Goal: Task Accomplishment & Management: Manage account settings

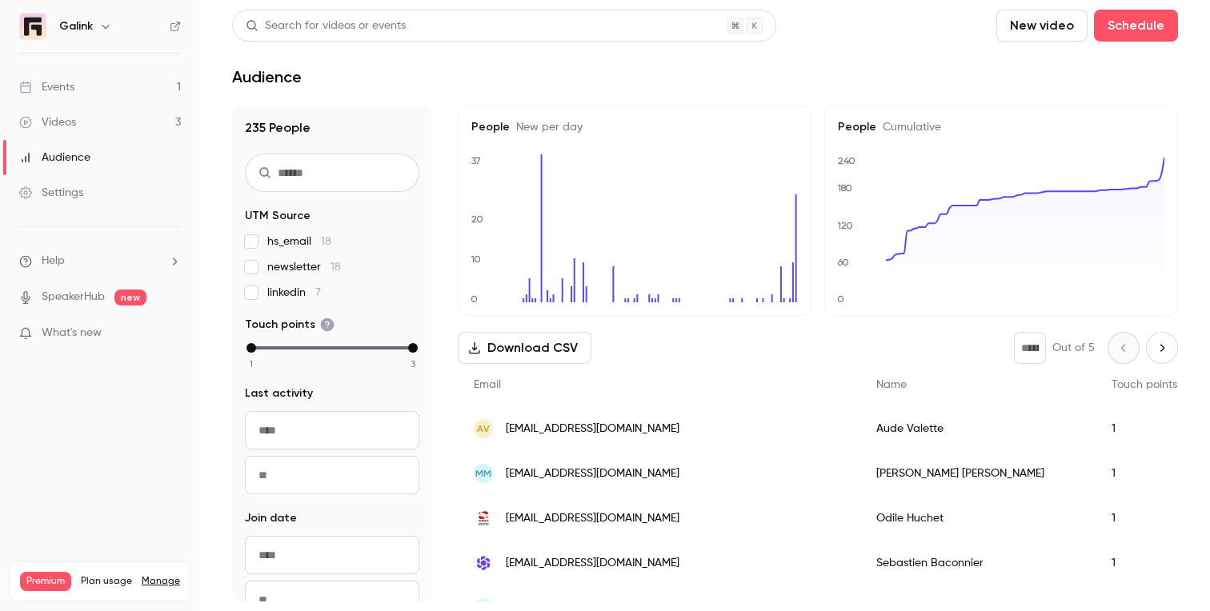
click at [111, 81] on link "Events 1" at bounding box center [100, 87] width 200 height 35
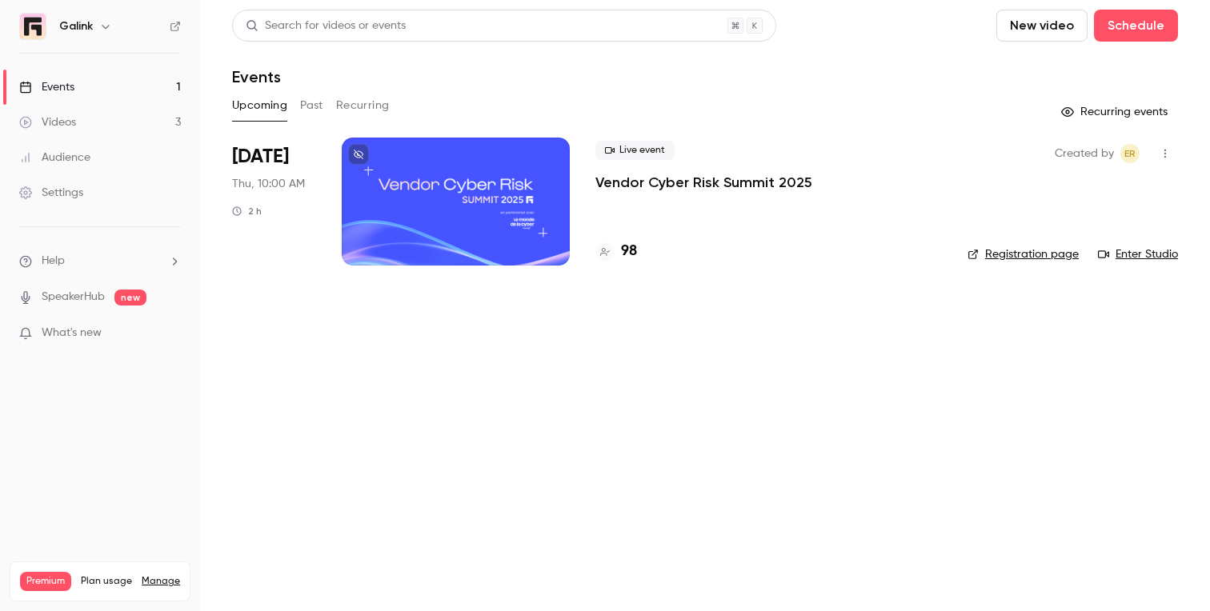
click at [596, 186] on p "Vendor Cyber Risk Summit 2025" at bounding box center [703, 182] width 217 height 19
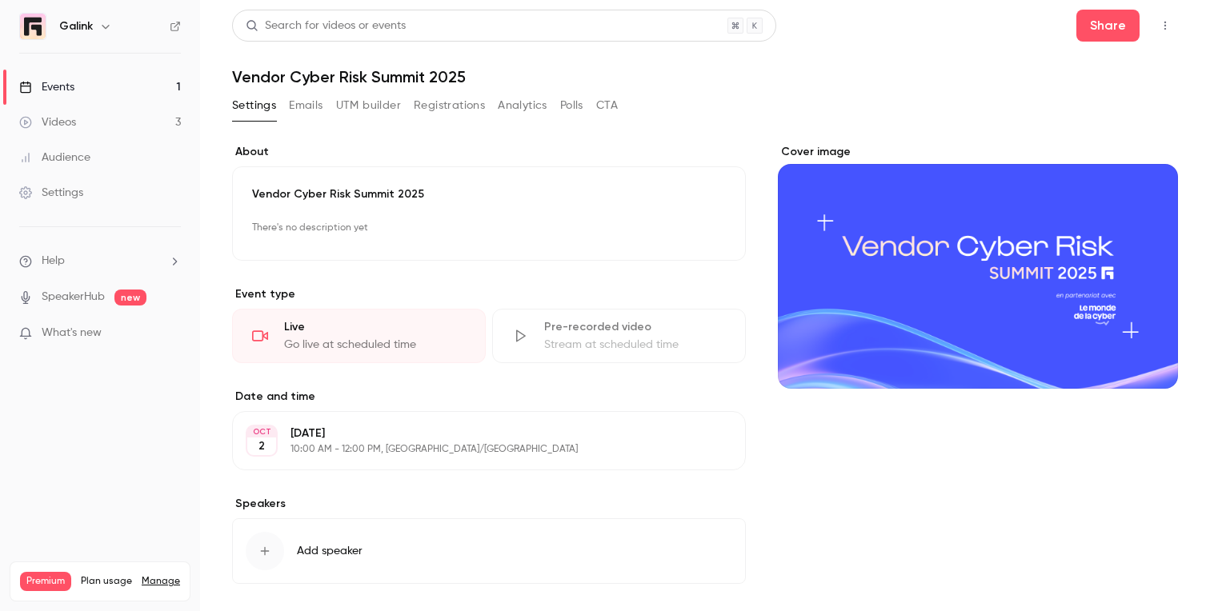
click at [417, 110] on button "Registrations" at bounding box center [449, 106] width 71 height 26
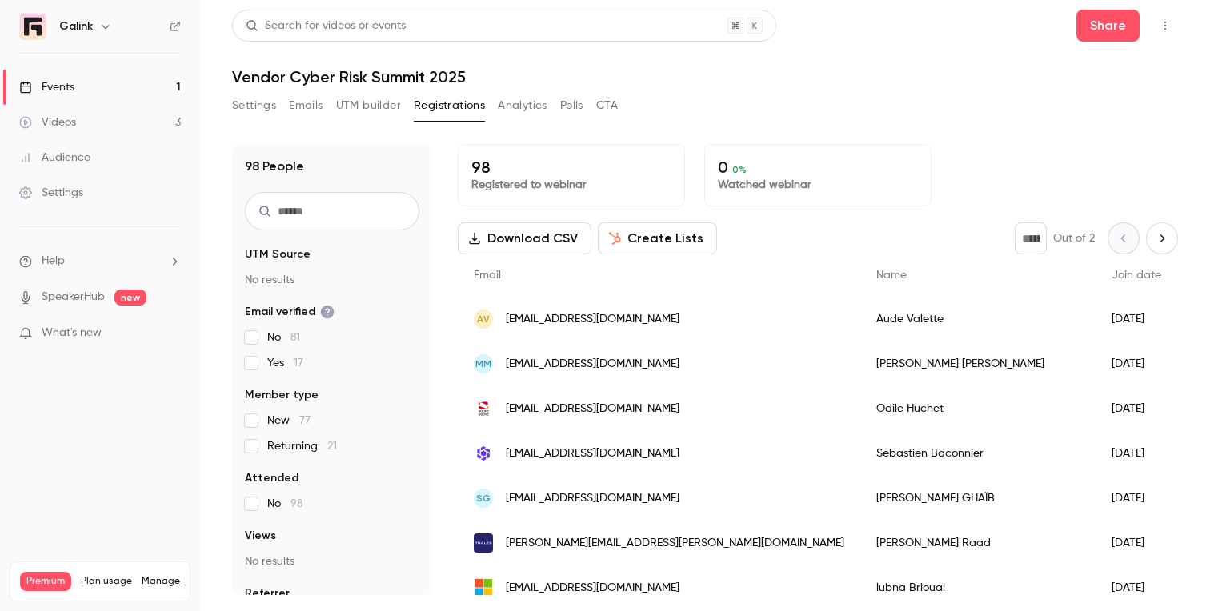
click at [94, 130] on link "Videos 3" at bounding box center [100, 122] width 200 height 35
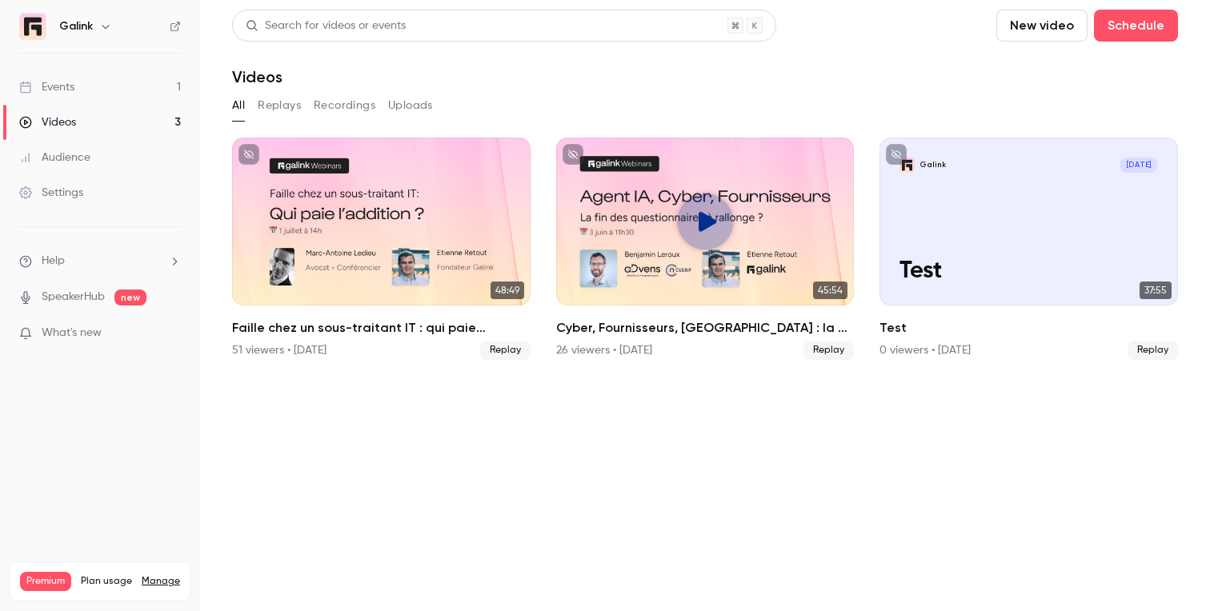
click at [122, 81] on link "Events 1" at bounding box center [100, 87] width 200 height 35
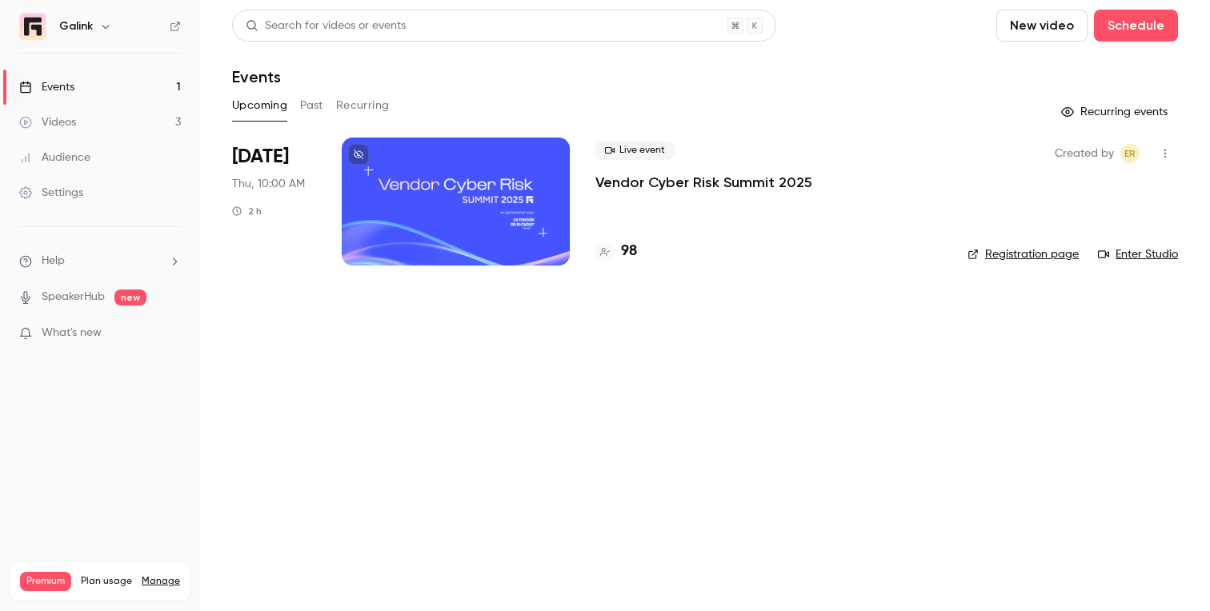
click at [1019, 257] on link "Registration page" at bounding box center [1023, 255] width 111 height 16
click at [629, 180] on p "Vendor Cyber Risk Summit 2025" at bounding box center [703, 182] width 217 height 19
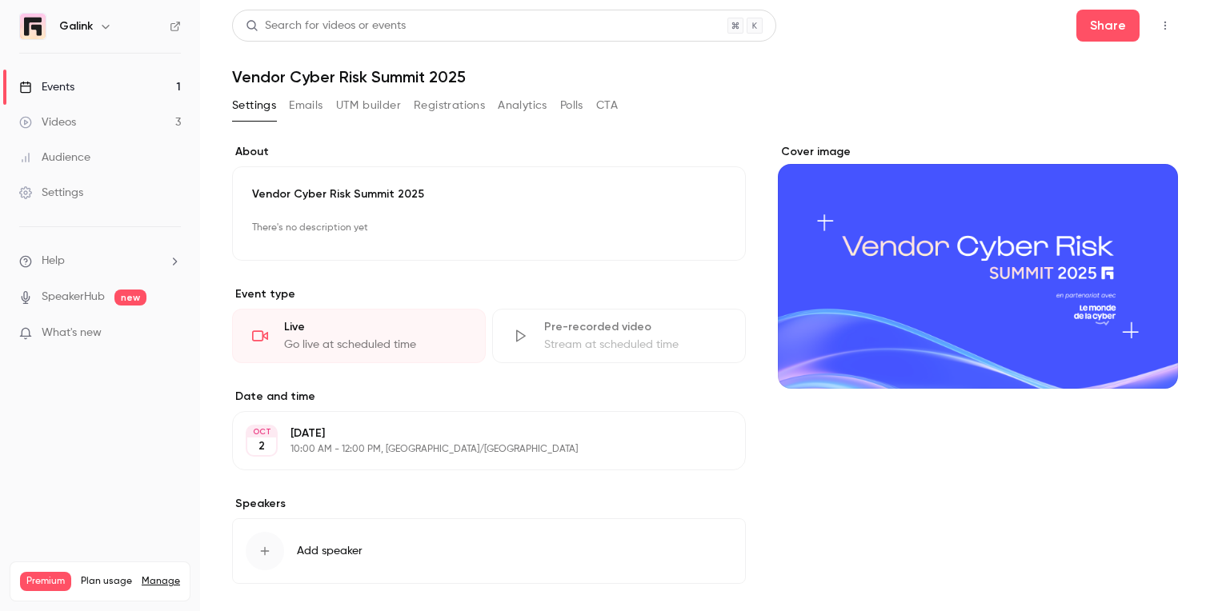
click at [427, 106] on button "Registrations" at bounding box center [449, 106] width 71 height 26
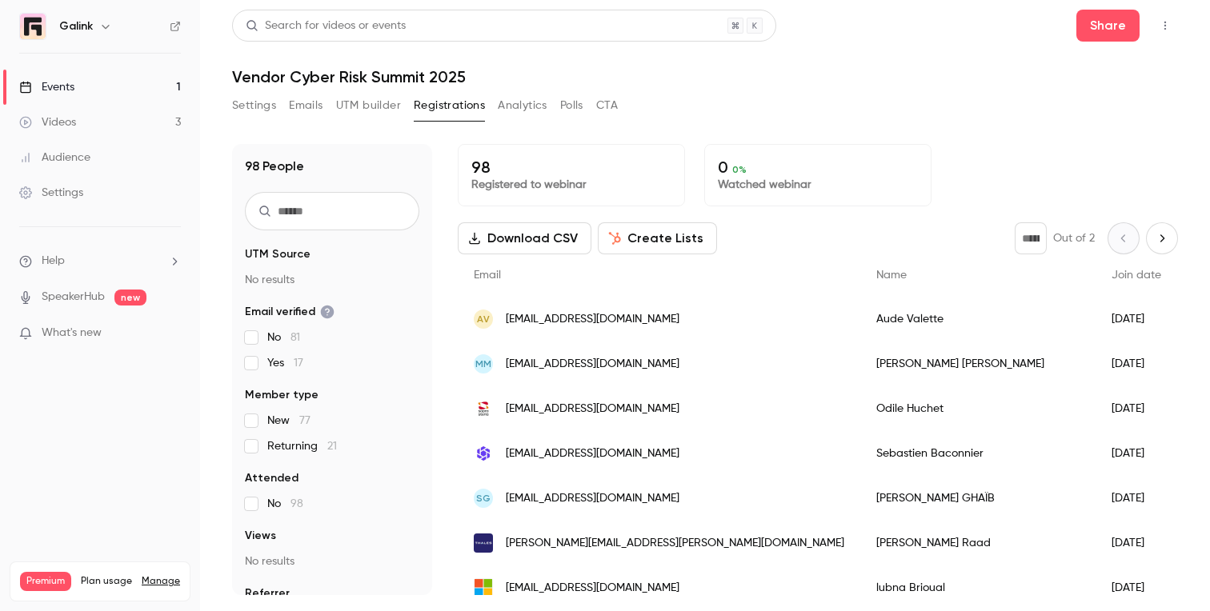
click at [367, 210] on input "text" at bounding box center [332, 211] width 174 height 38
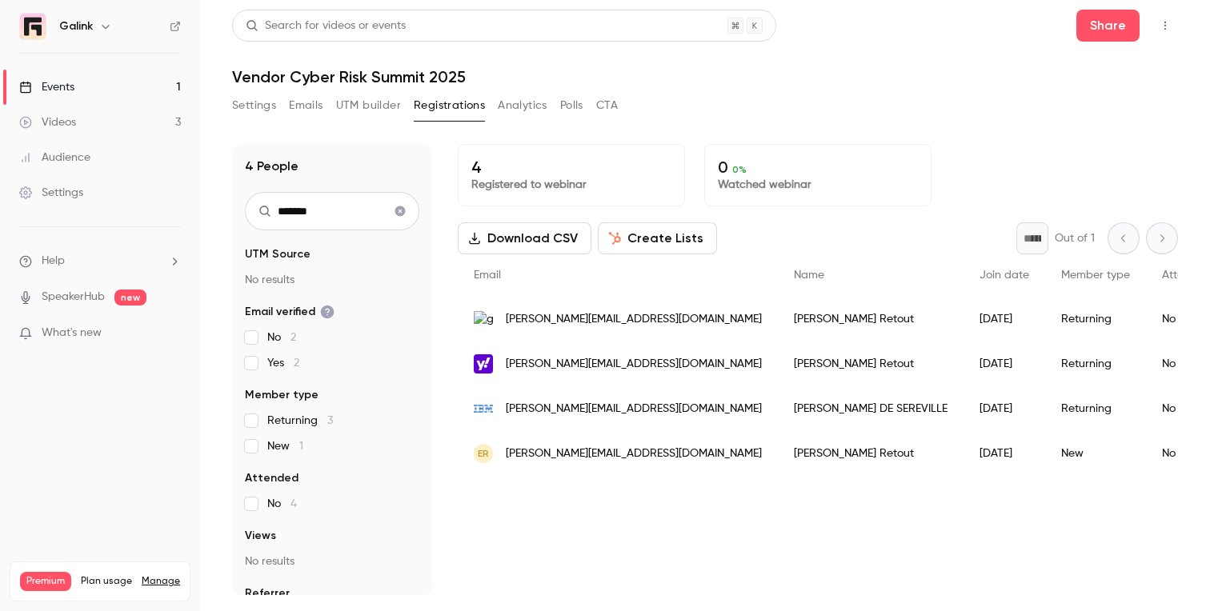
type input "********"
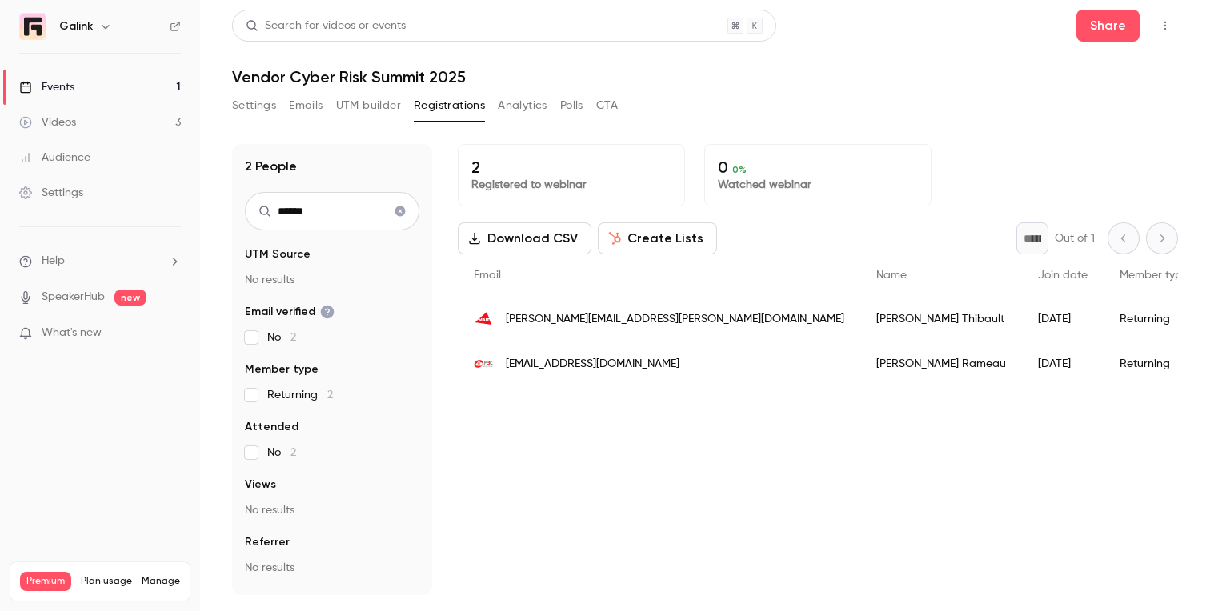
type input "*******"
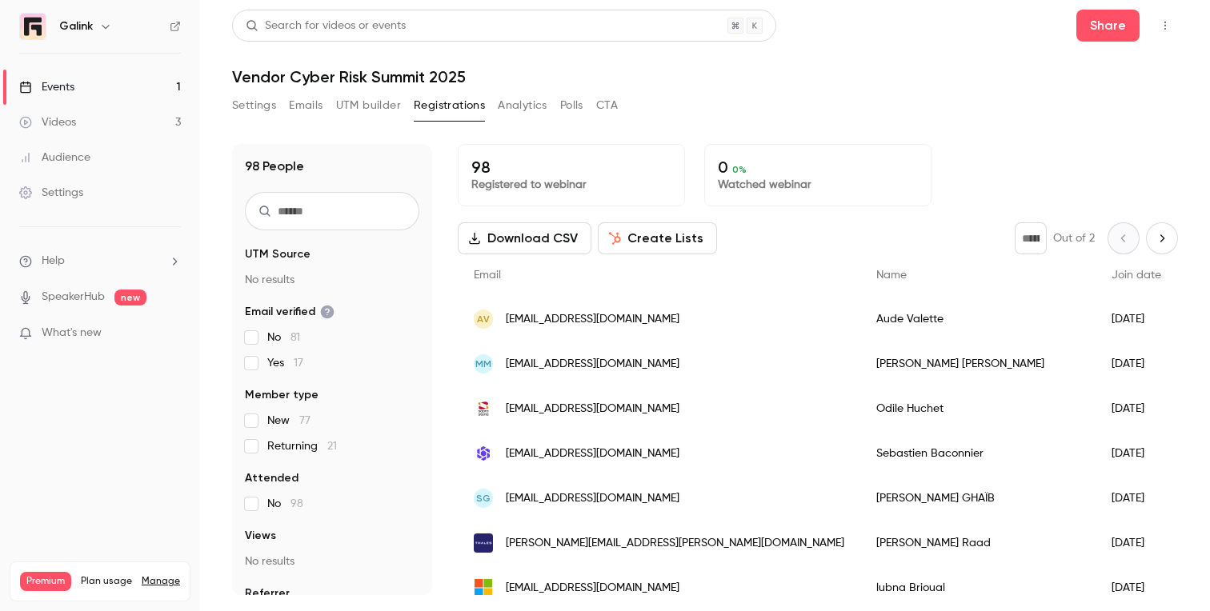
click at [323, 226] on input "text" at bounding box center [332, 211] width 174 height 38
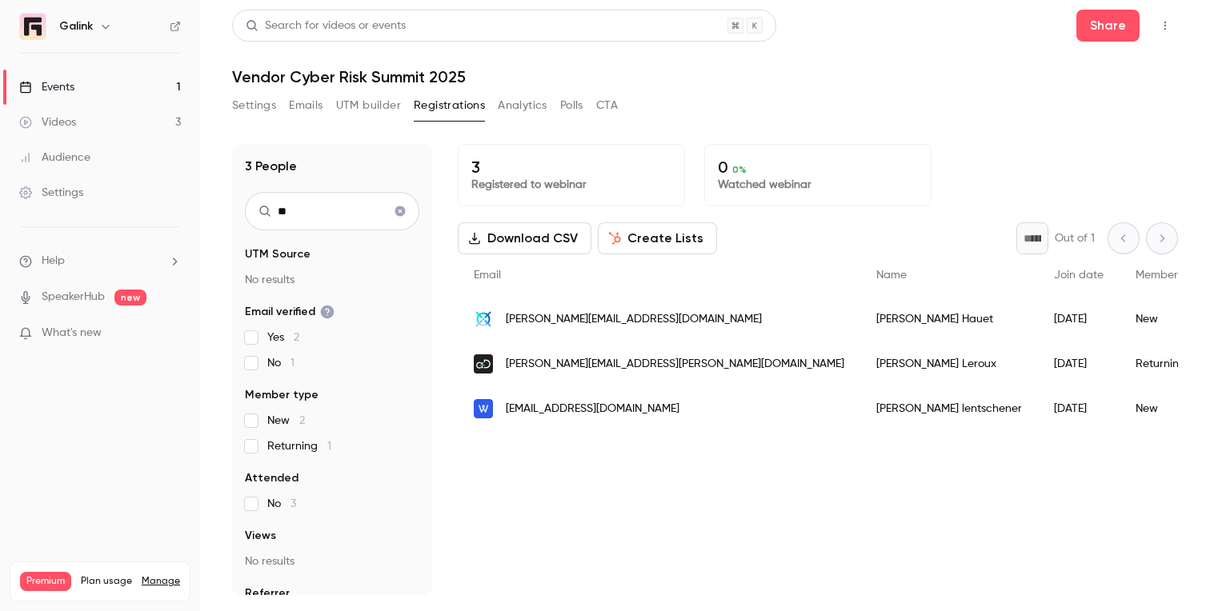
type input "*"
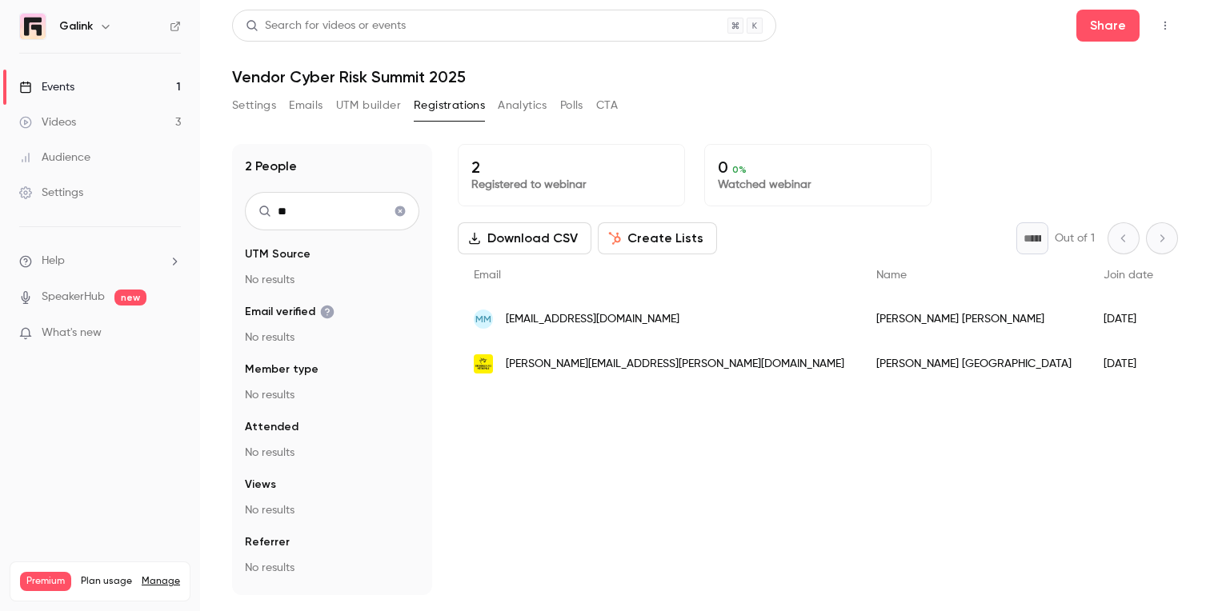
type input "*"
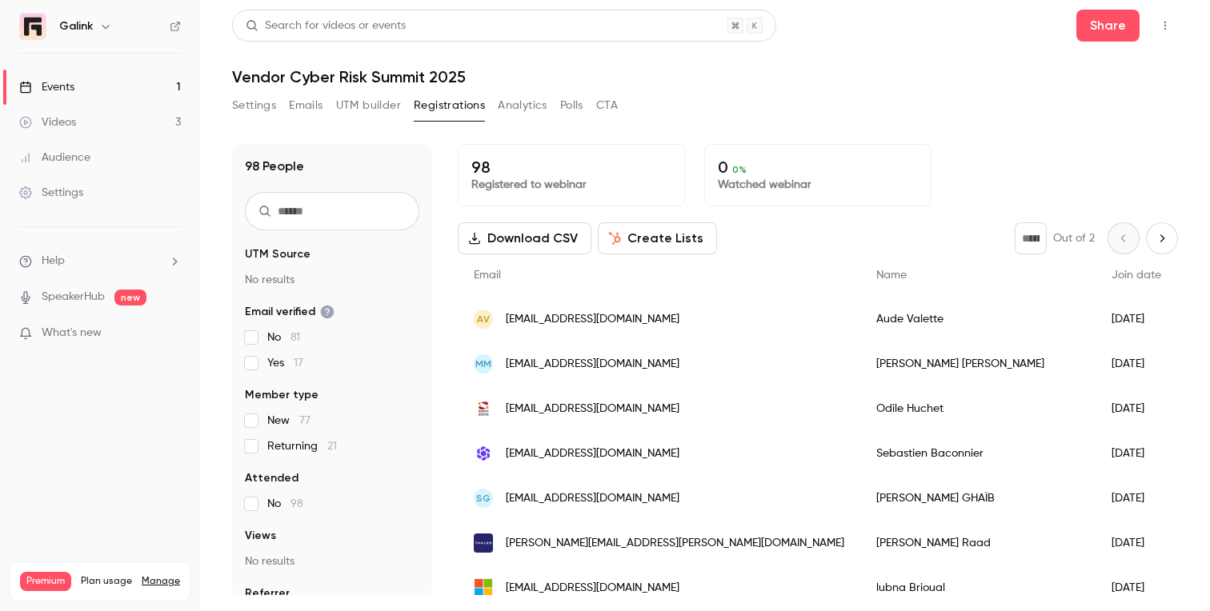
click at [120, 88] on link "Events 1" at bounding box center [100, 87] width 200 height 35
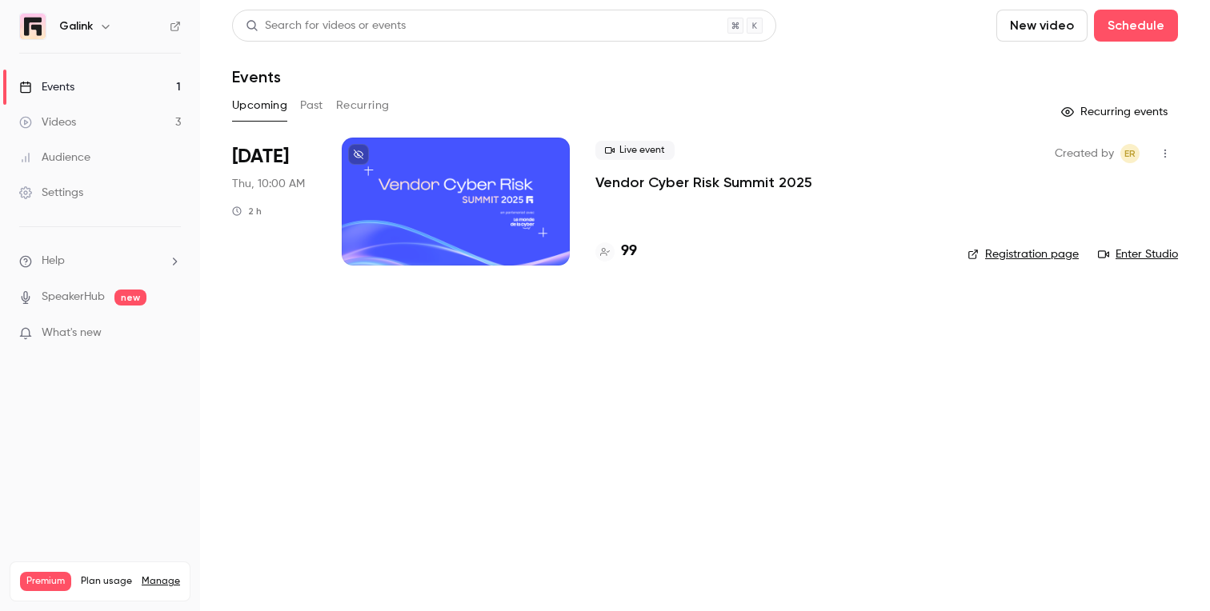
click at [647, 180] on p "Vendor Cyber Risk Summit 2025" at bounding box center [703, 182] width 217 height 19
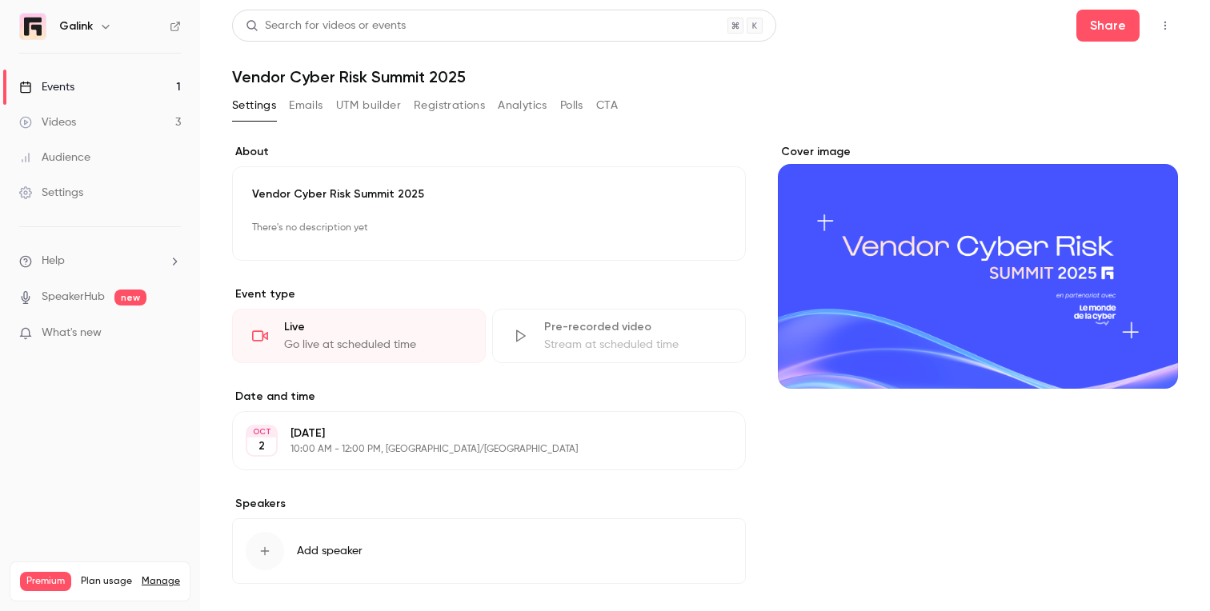
click at [305, 109] on button "Emails" at bounding box center [306, 106] width 34 height 26
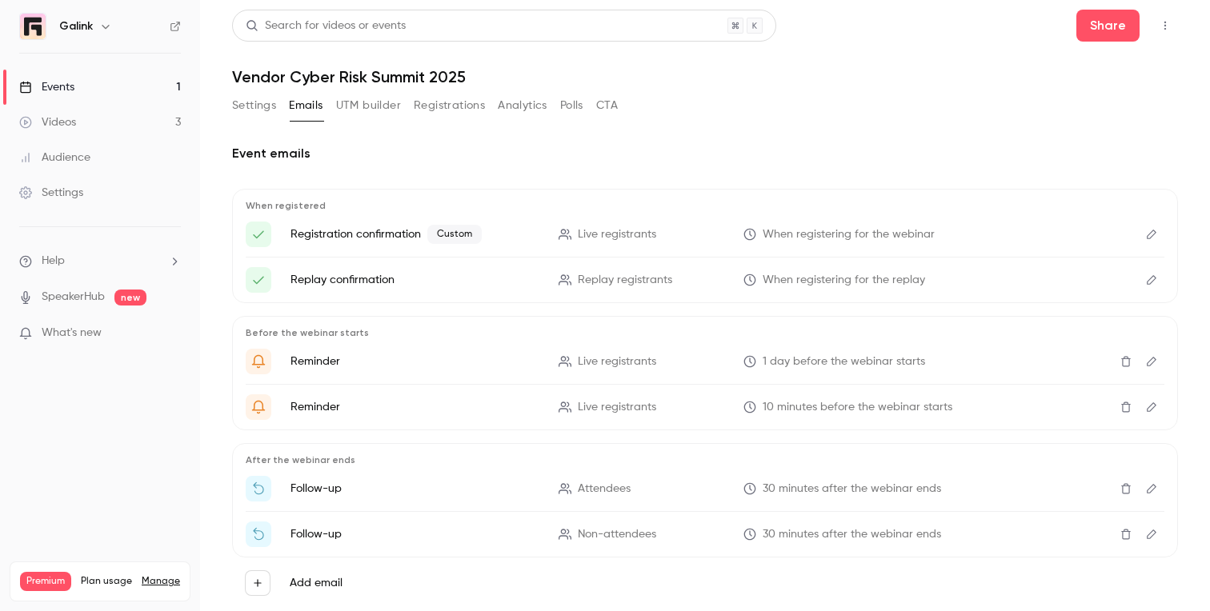
click at [266, 109] on button "Settings" at bounding box center [254, 106] width 44 height 26
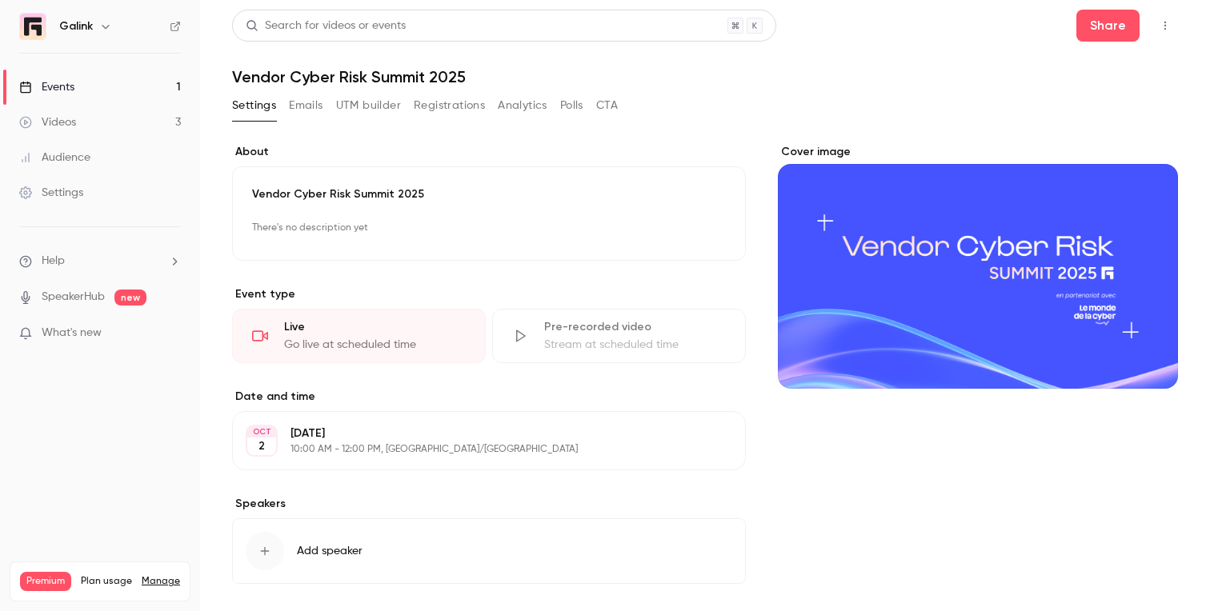
click at [443, 110] on button "Registrations" at bounding box center [449, 106] width 71 height 26
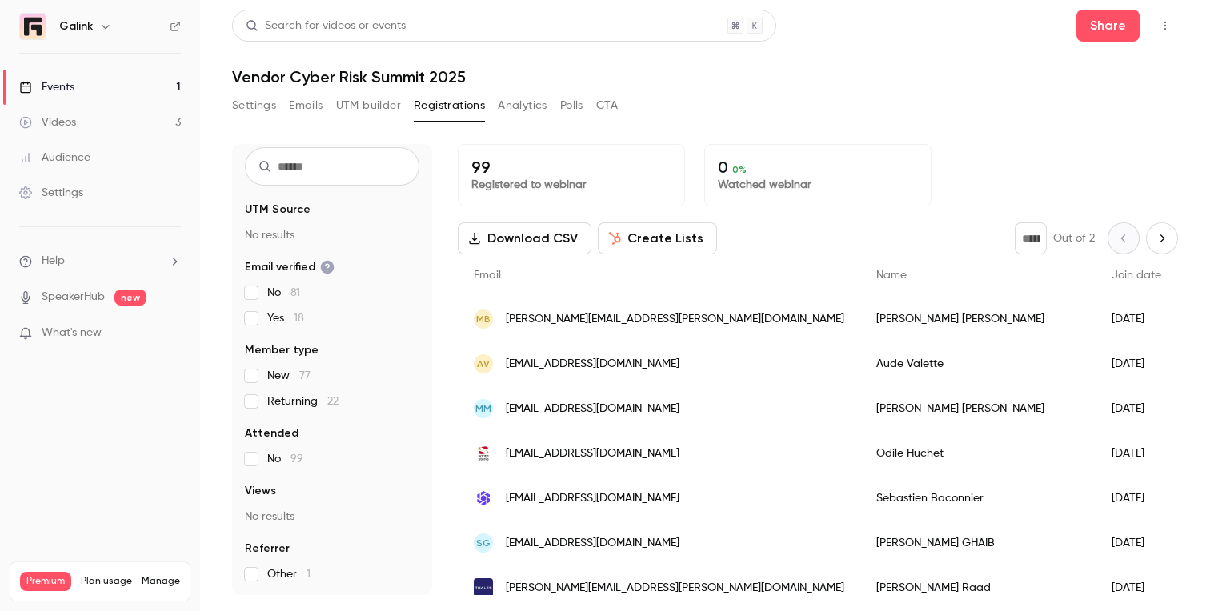
scroll to position [39, 0]
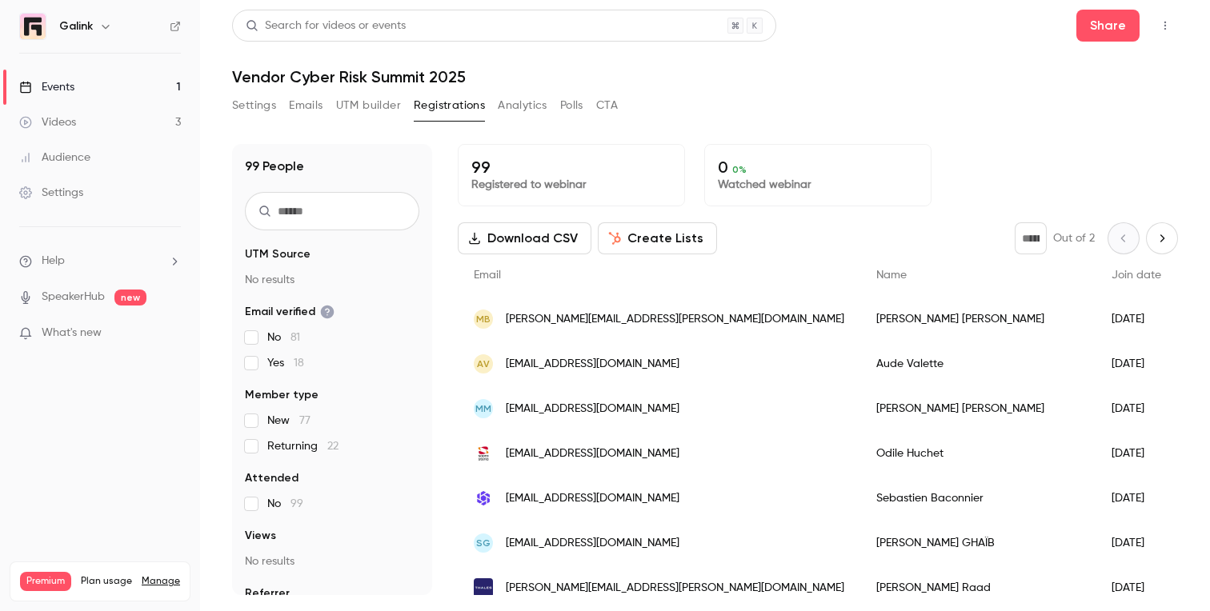
click at [96, 98] on link "Events 1" at bounding box center [100, 87] width 200 height 35
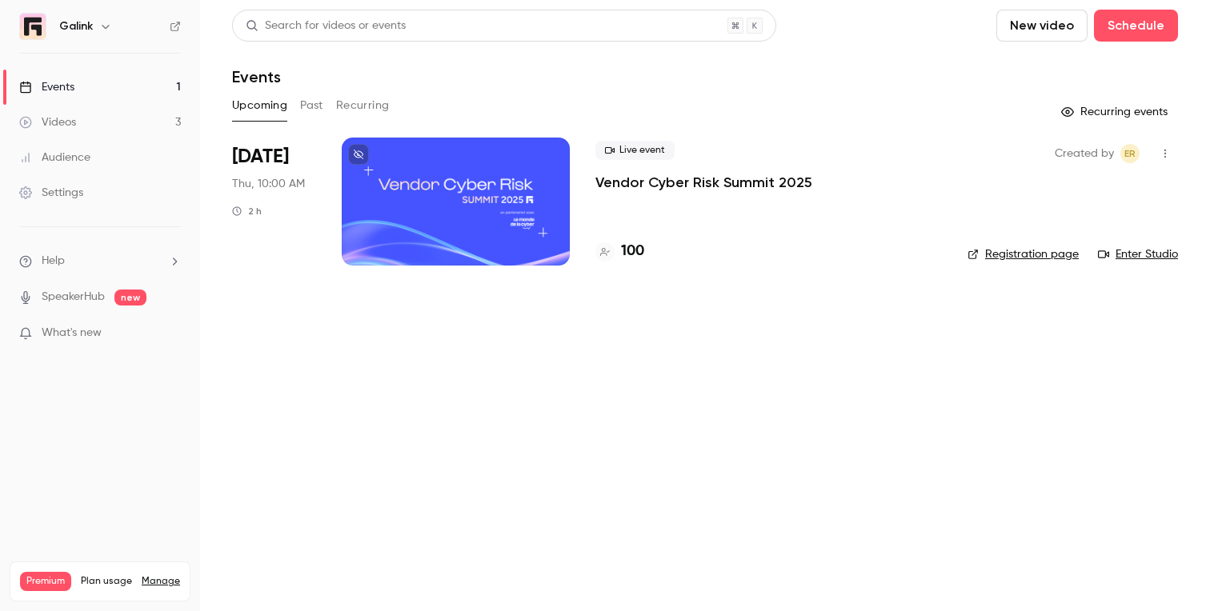
click at [669, 179] on p "Vendor Cyber Risk Summit 2025" at bounding box center [703, 182] width 217 height 19
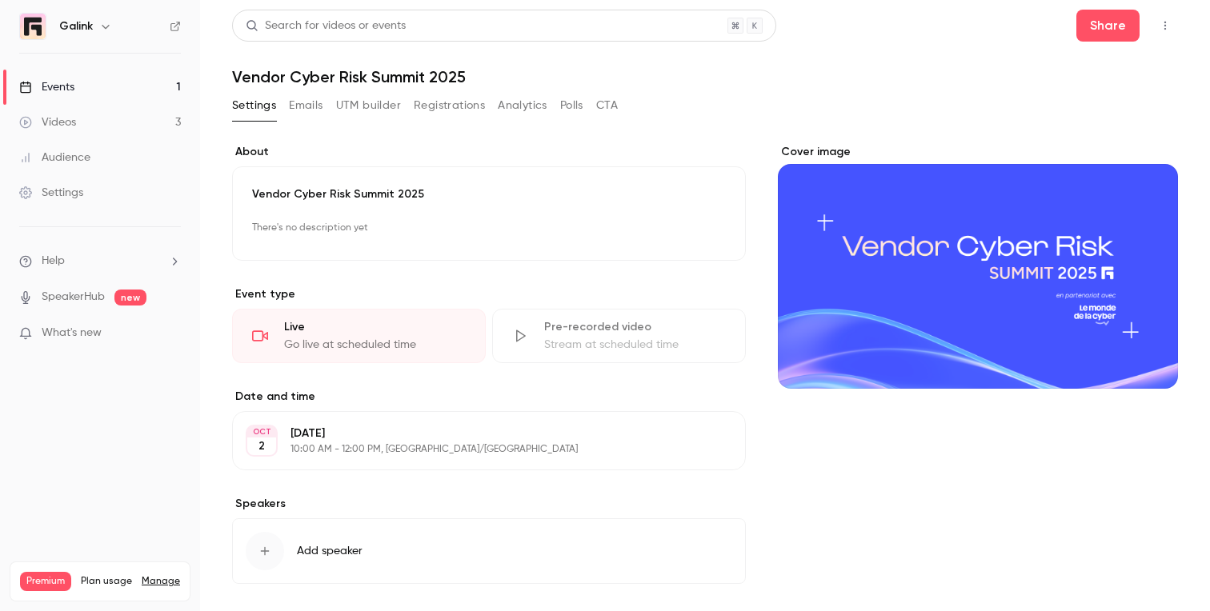
click at [459, 103] on button "Registrations" at bounding box center [449, 106] width 71 height 26
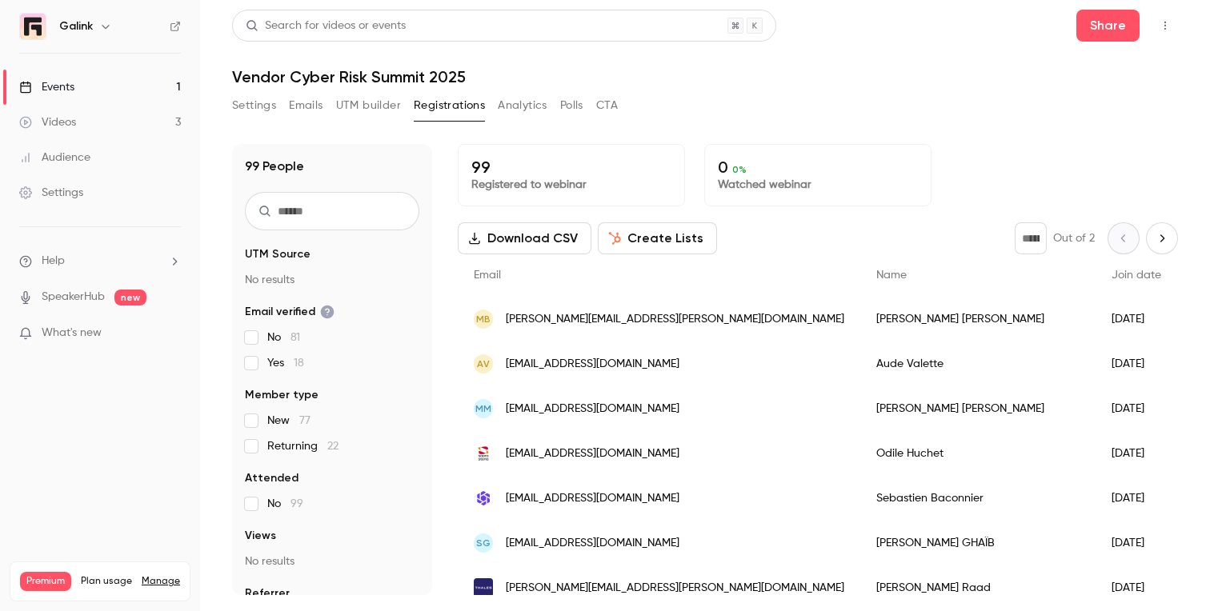
click at [255, 105] on button "Settings" at bounding box center [254, 106] width 44 height 26
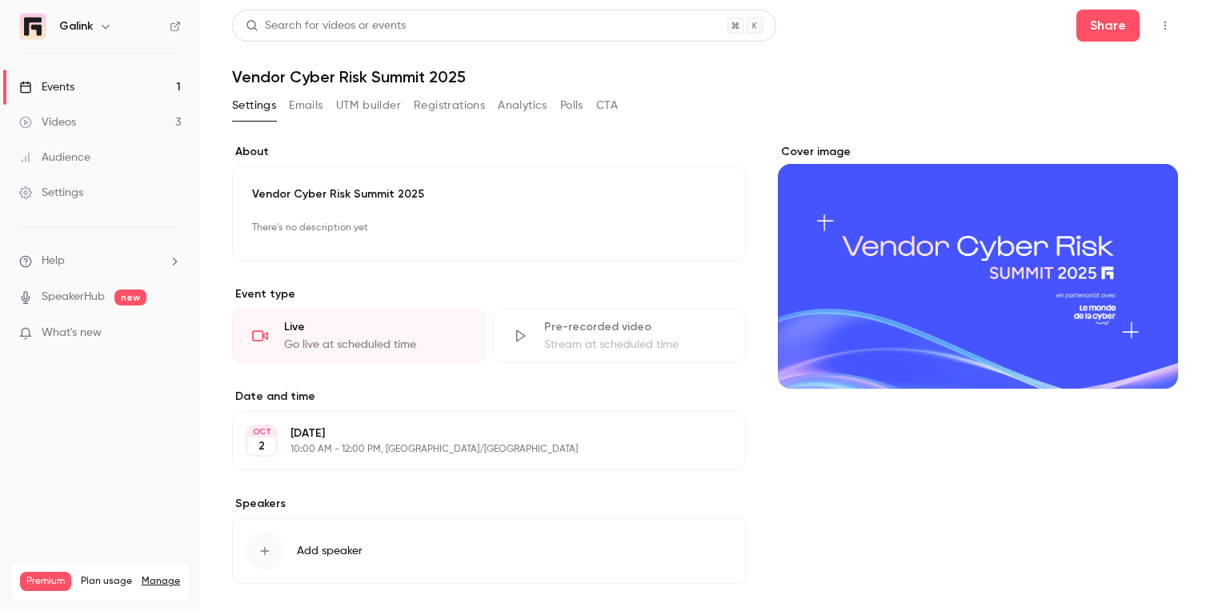
click at [435, 110] on button "Registrations" at bounding box center [449, 106] width 71 height 26
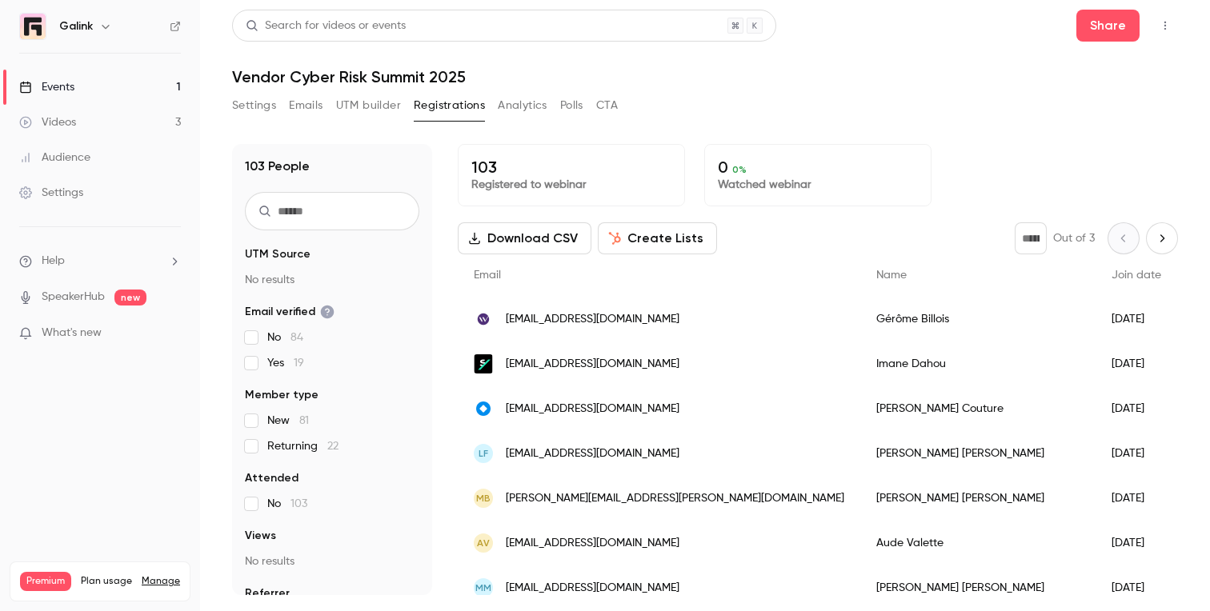
click at [1169, 24] on icon "button" at bounding box center [1165, 25] width 13 height 11
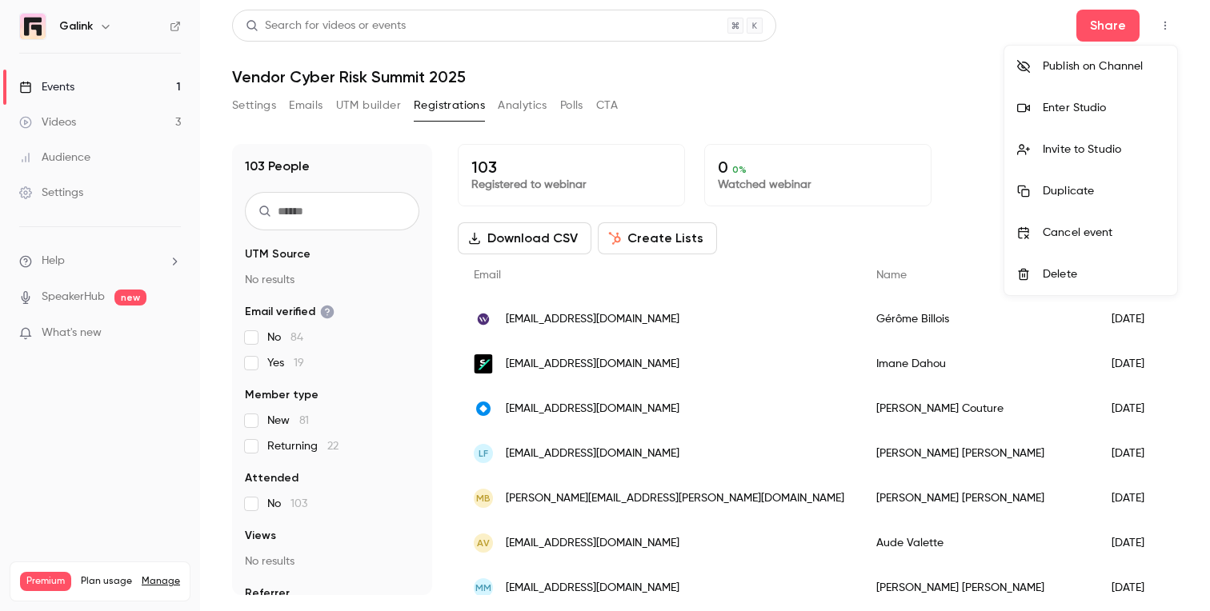
click at [864, 110] on div at bounding box center [605, 305] width 1210 height 611
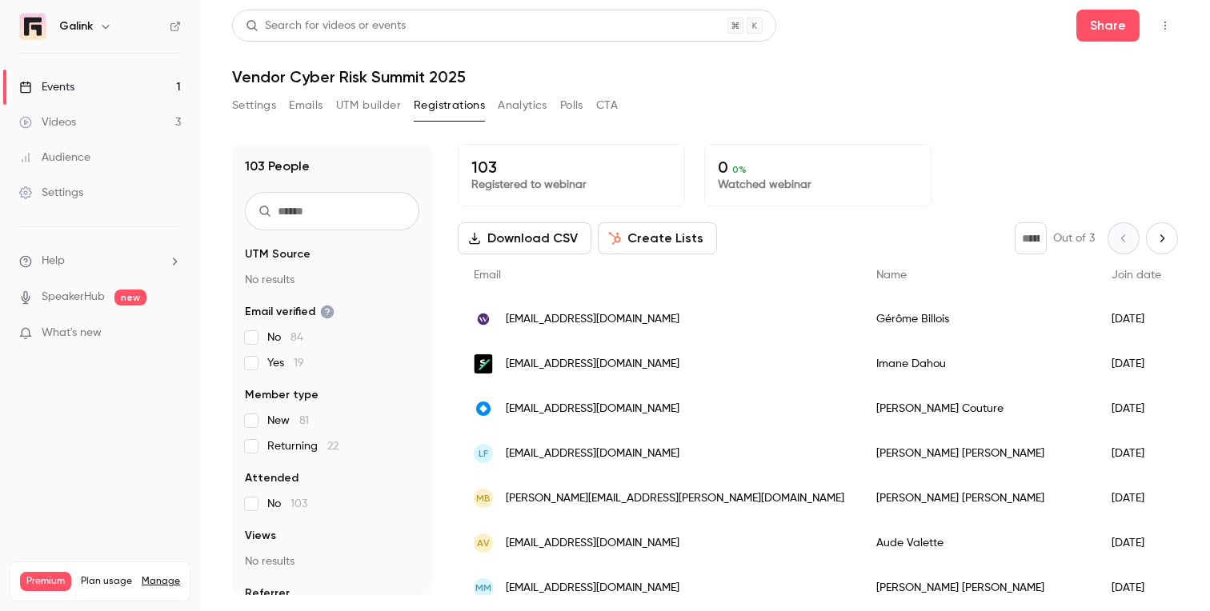
click at [247, 100] on button "Settings" at bounding box center [254, 106] width 44 height 26
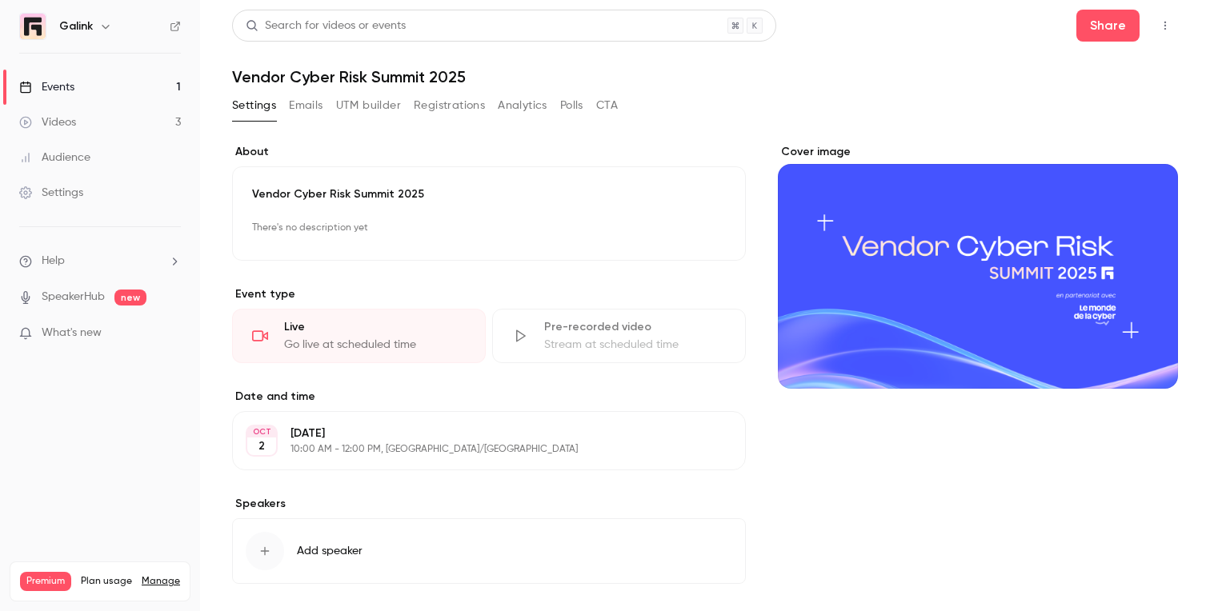
click at [1165, 24] on icon "button" at bounding box center [1165, 25] width 13 height 11
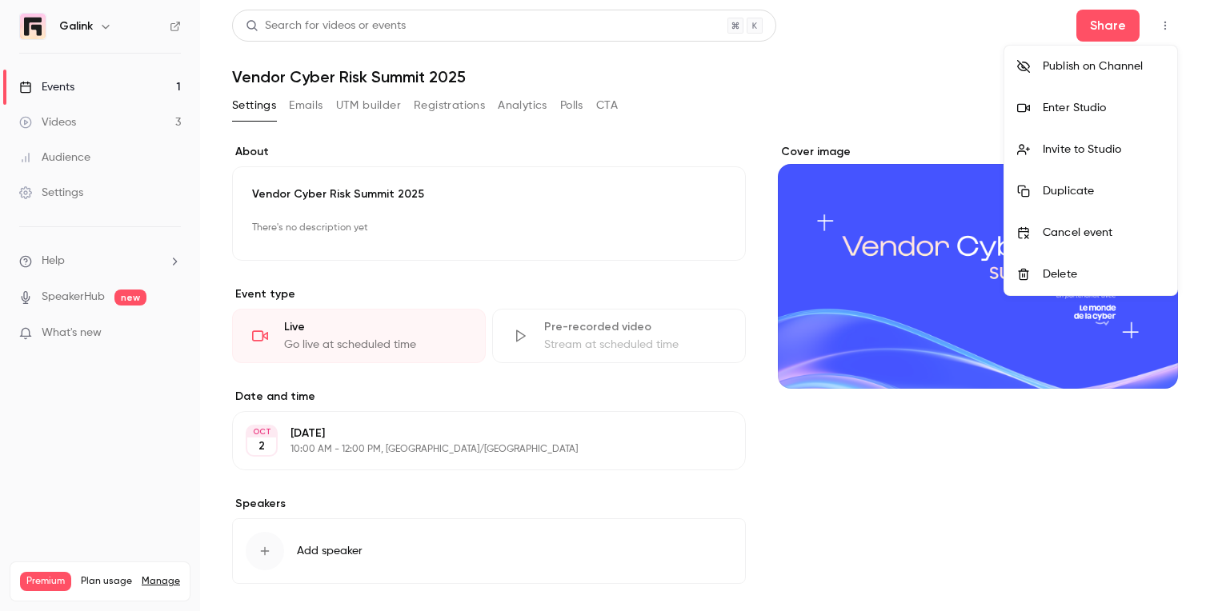
click at [947, 74] on div at bounding box center [605, 305] width 1210 height 611
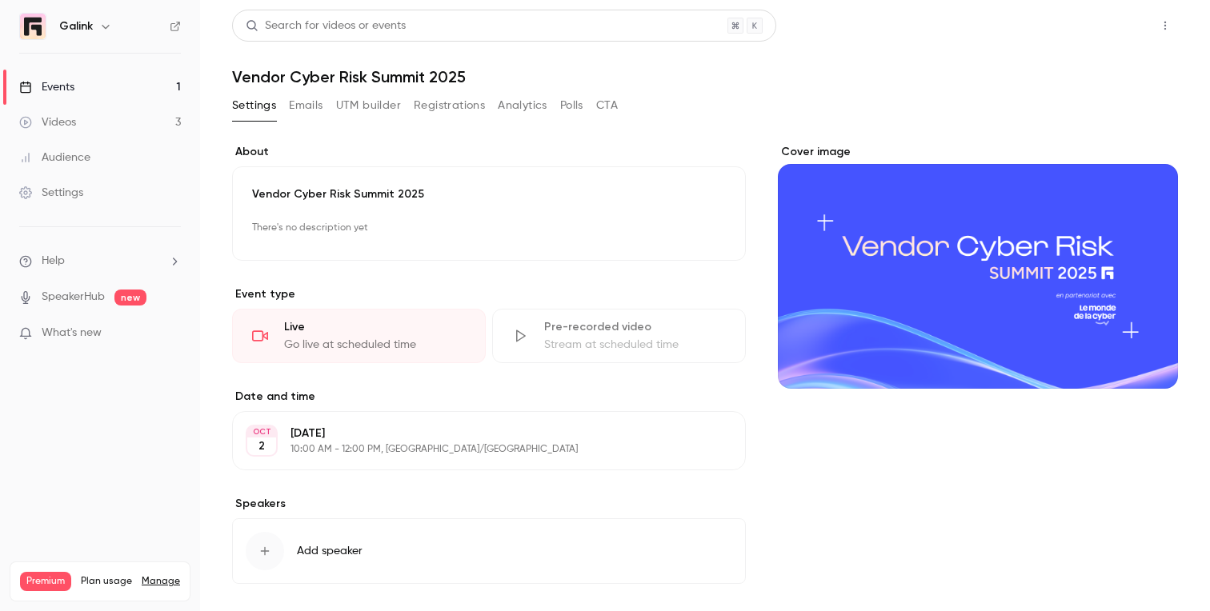
click at [1132, 20] on button "Share" at bounding box center [1108, 26] width 63 height 32
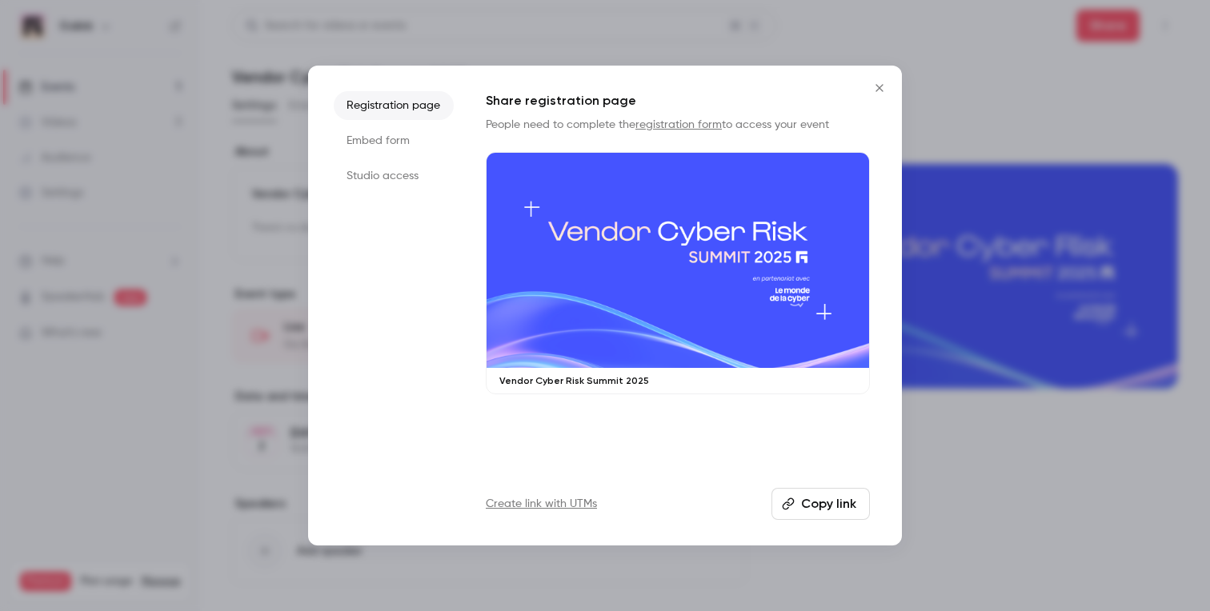
click at [798, 503] on button "Copy link" at bounding box center [821, 504] width 98 height 32
click at [877, 80] on button "Close" at bounding box center [880, 88] width 32 height 32
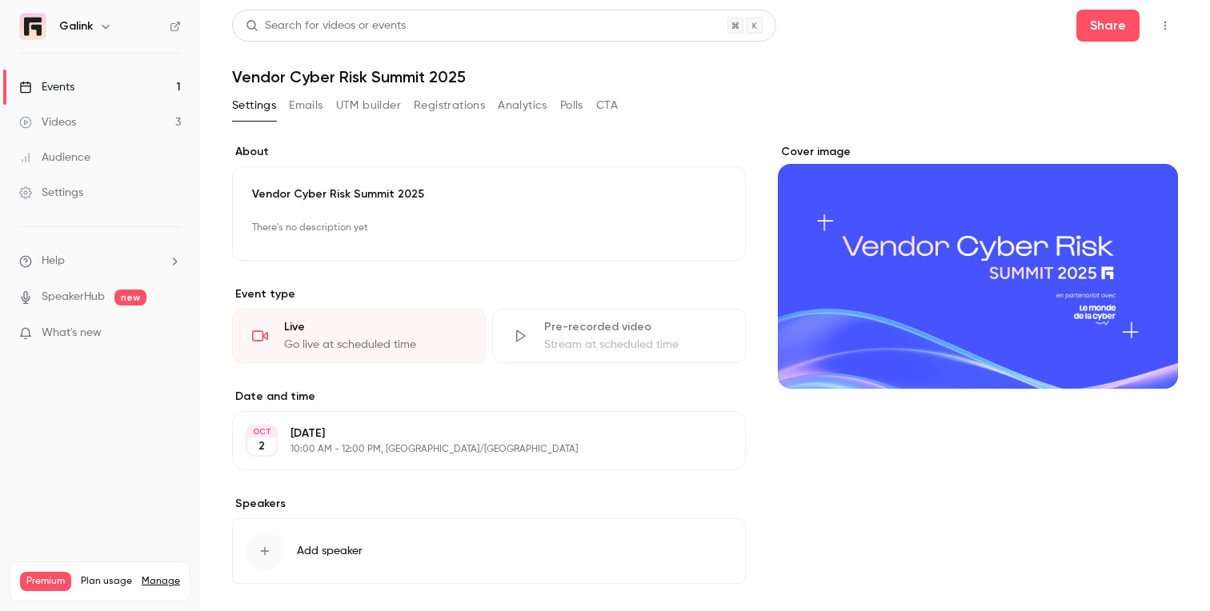
click at [106, 85] on link "Events 1" at bounding box center [100, 87] width 200 height 35
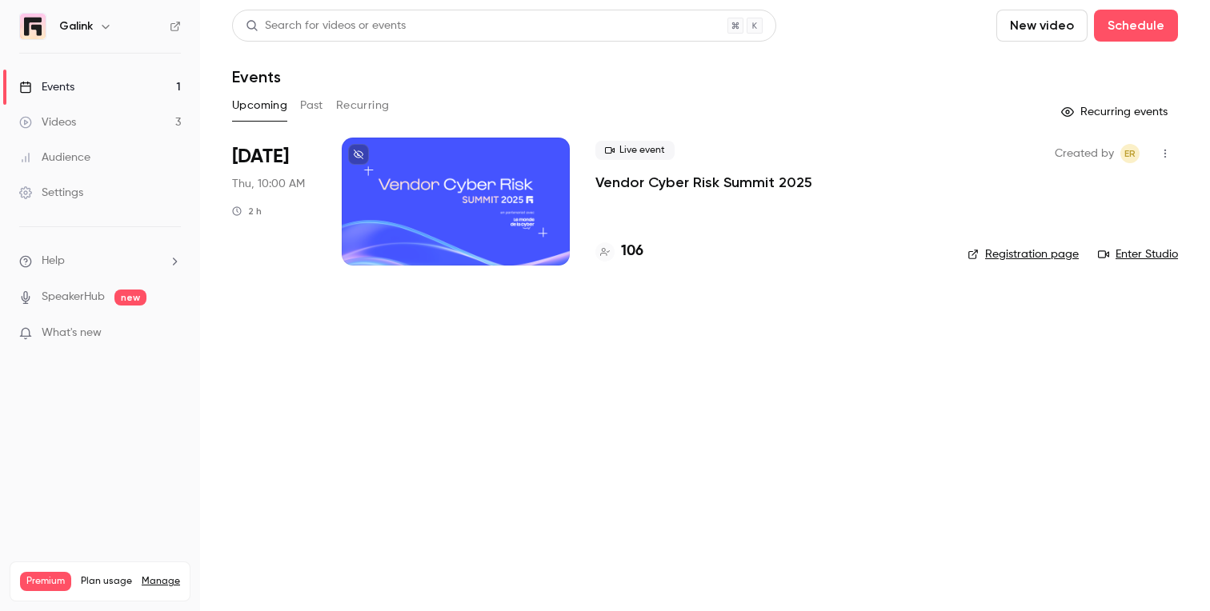
click at [90, 167] on link "Audience" at bounding box center [100, 157] width 200 height 35
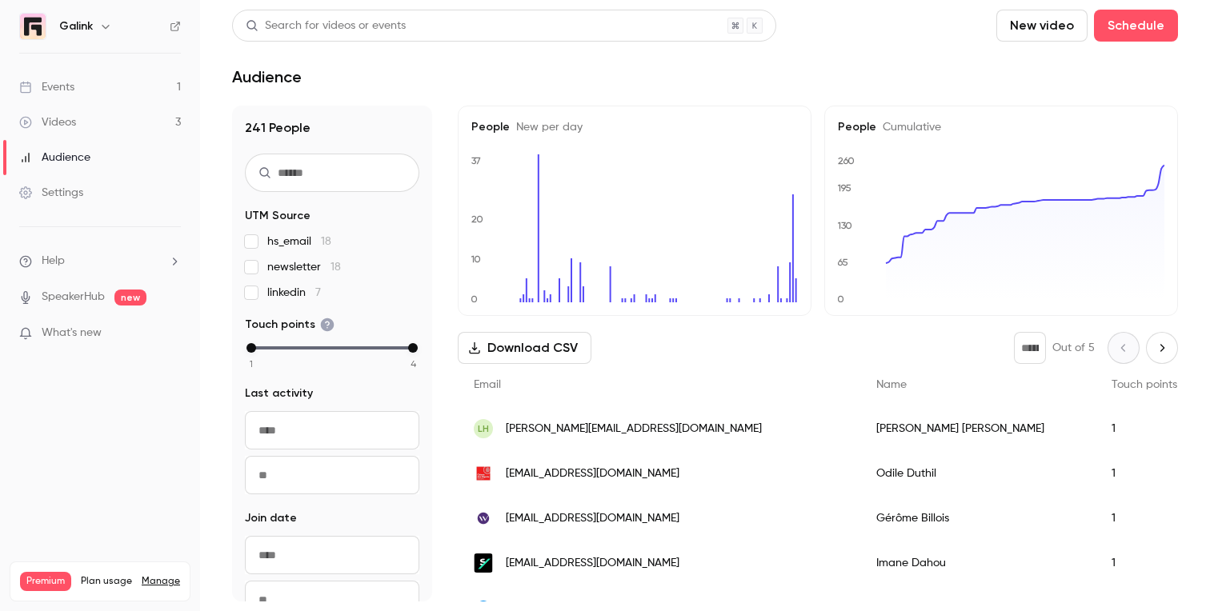
click at [324, 179] on input "text" at bounding box center [332, 173] width 174 height 38
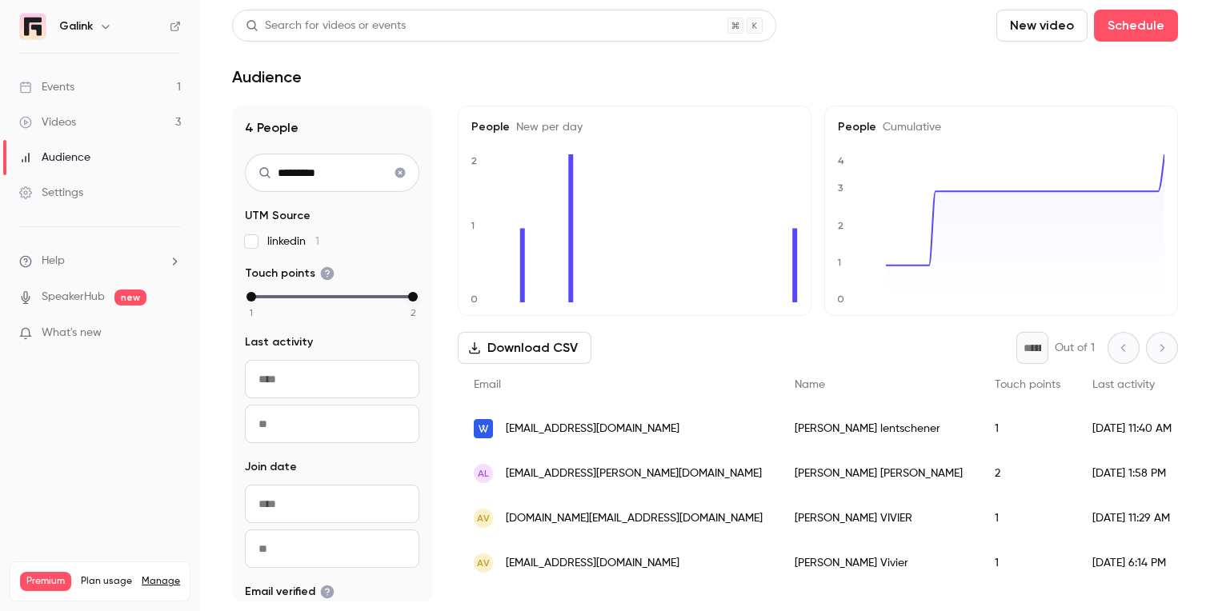
type input "*********"
drag, startPoint x: 674, startPoint y: 473, endPoint x: 498, endPoint y: 474, distance: 176.1
click at [498, 474] on div "AL [EMAIL_ADDRESS][PERSON_NAME][DOMAIN_NAME]" at bounding box center [618, 473] width 321 height 45
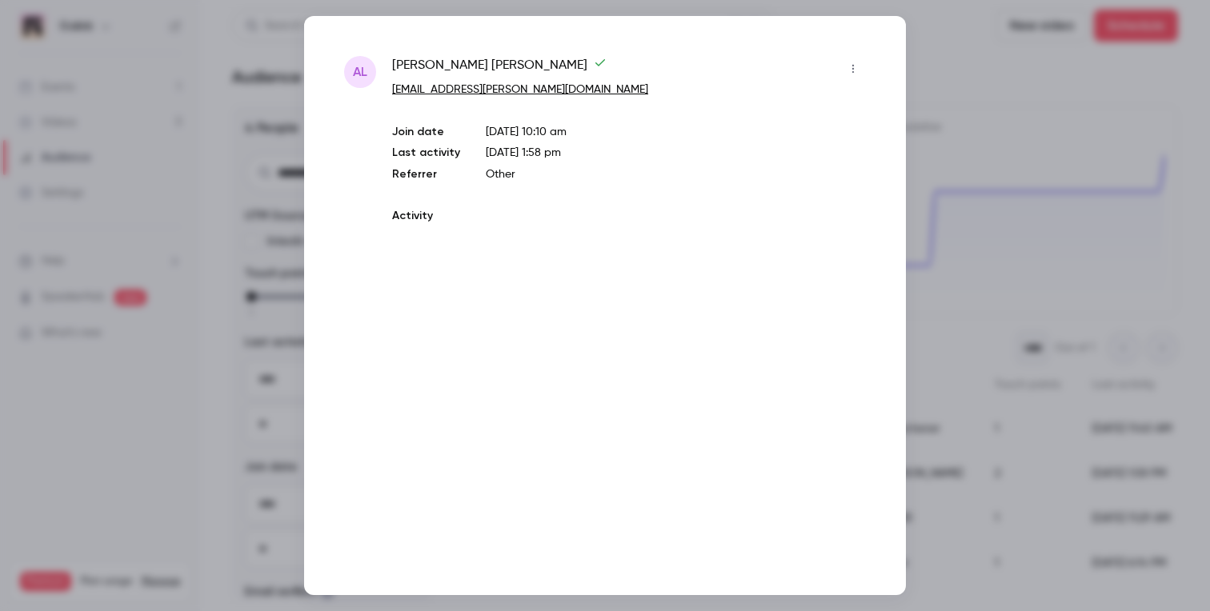
copy div "[EMAIL_ADDRESS][PERSON_NAME][DOMAIN_NAME]"
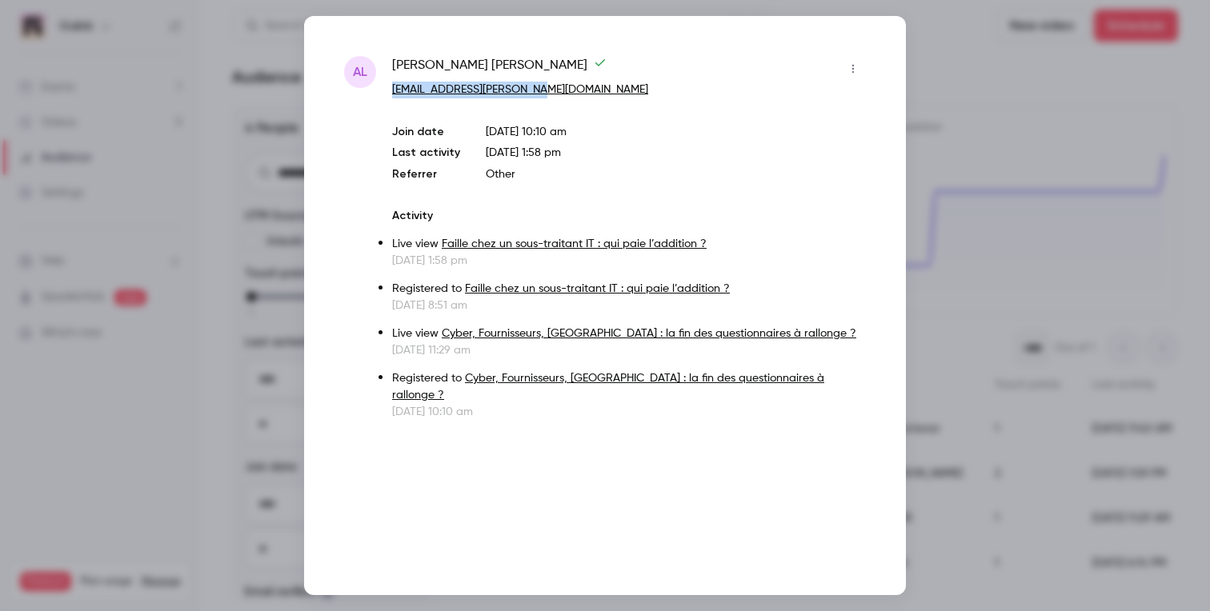
drag, startPoint x: 554, startPoint y: 88, endPoint x: 385, endPoint y: 90, distance: 168.9
click at [385, 90] on div "AL [PERSON_NAME] [PERSON_NAME][EMAIL_ADDRESS][DOMAIN_NAME] Join date [DATE] 10:…" at bounding box center [605, 238] width 522 height 364
copy link "[EMAIL_ADDRESS][PERSON_NAME][DOMAIN_NAME]"
click at [950, 112] on div at bounding box center [605, 305] width 1210 height 611
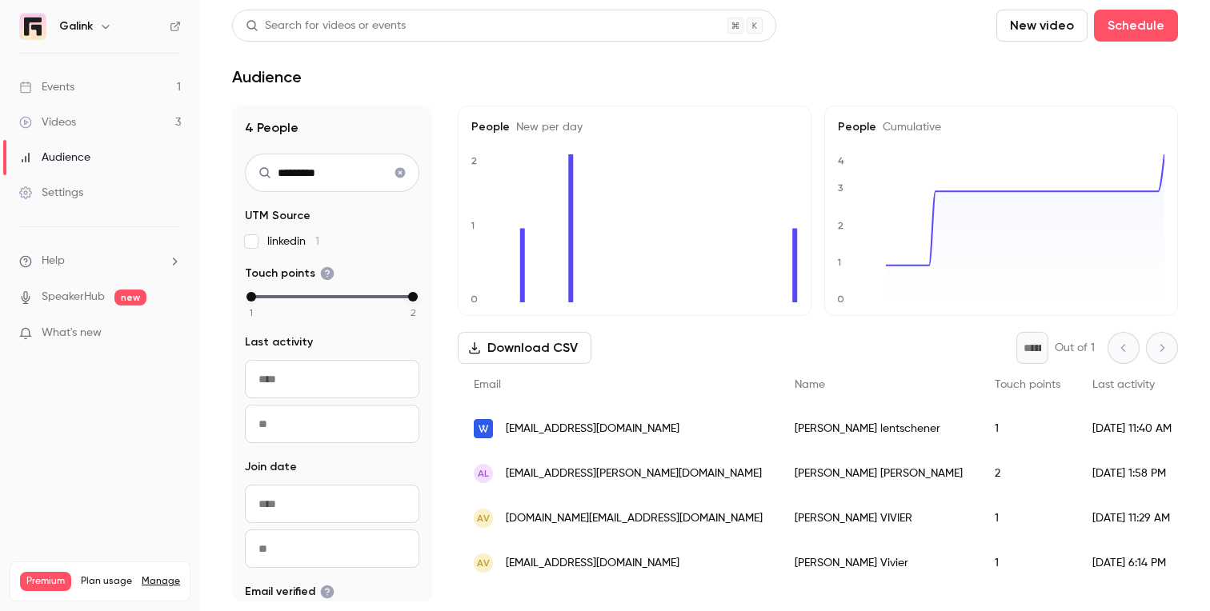
click at [70, 89] on div "Events" at bounding box center [46, 87] width 55 height 16
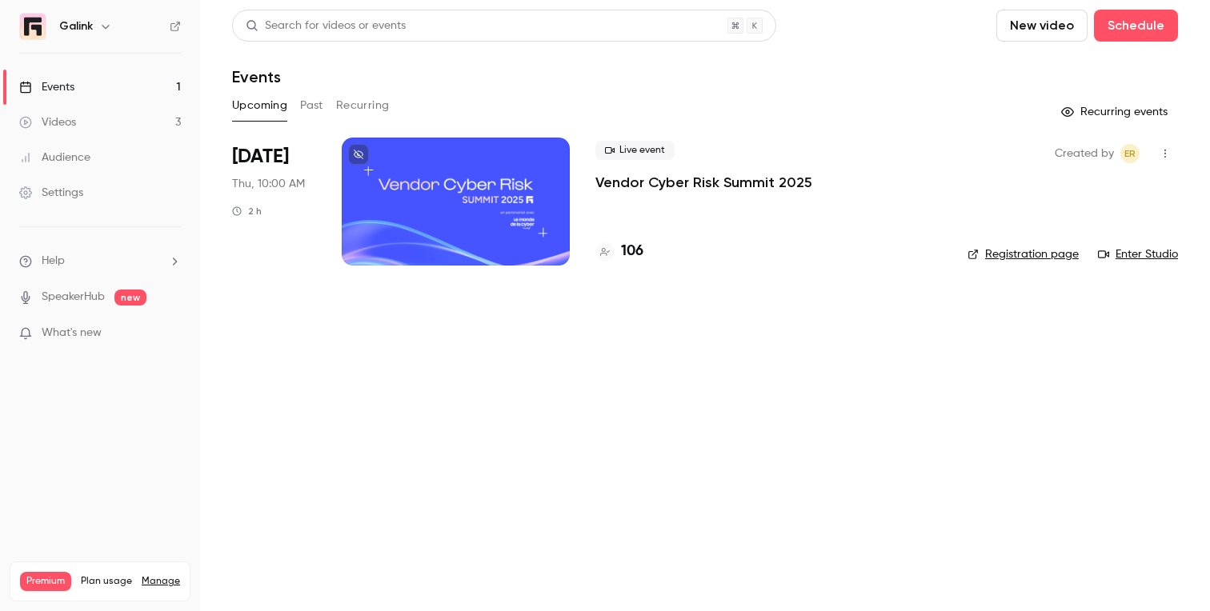
click at [648, 182] on p "Vendor Cyber Risk Summit 2025" at bounding box center [703, 182] width 217 height 19
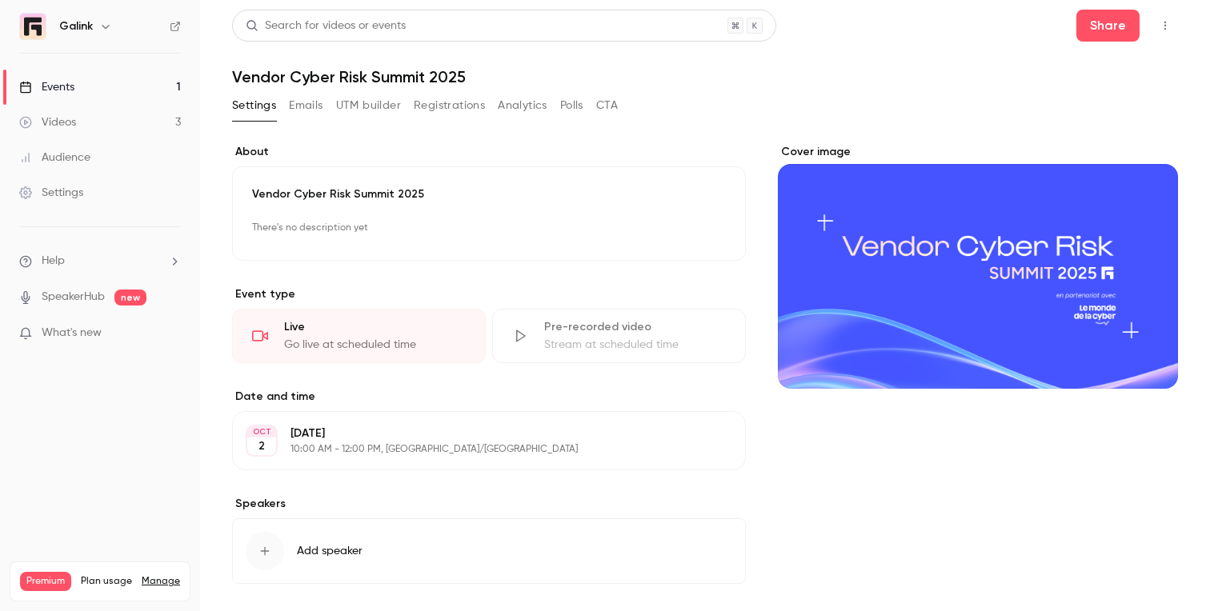
click at [431, 116] on button "Registrations" at bounding box center [449, 106] width 71 height 26
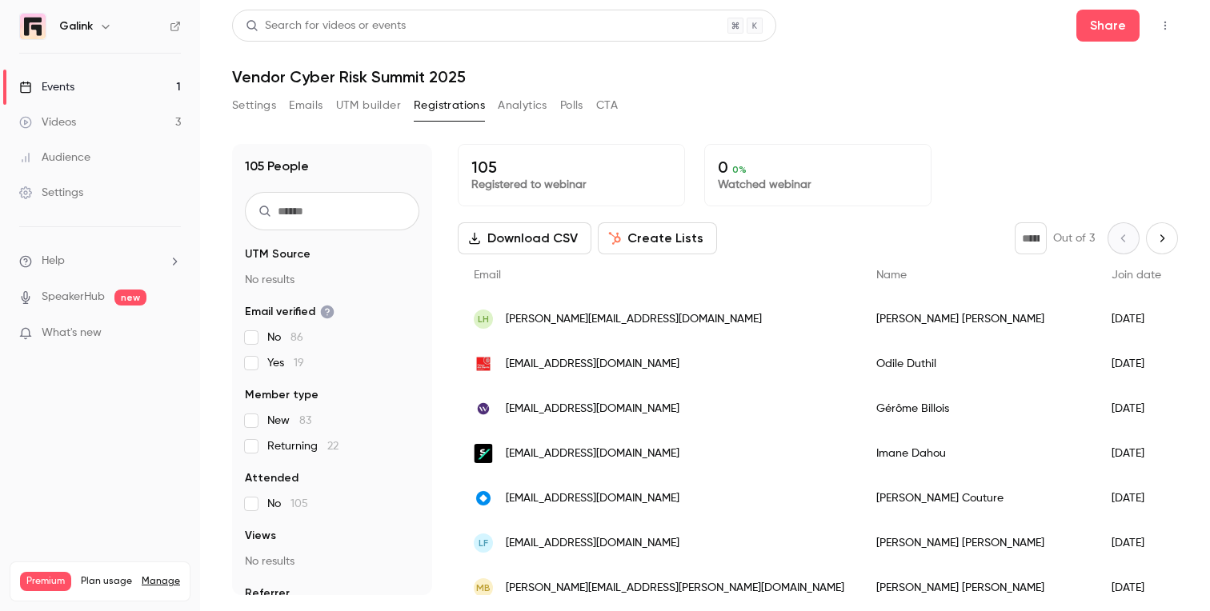
click at [309, 221] on input "text" at bounding box center [332, 211] width 174 height 38
paste input "**********"
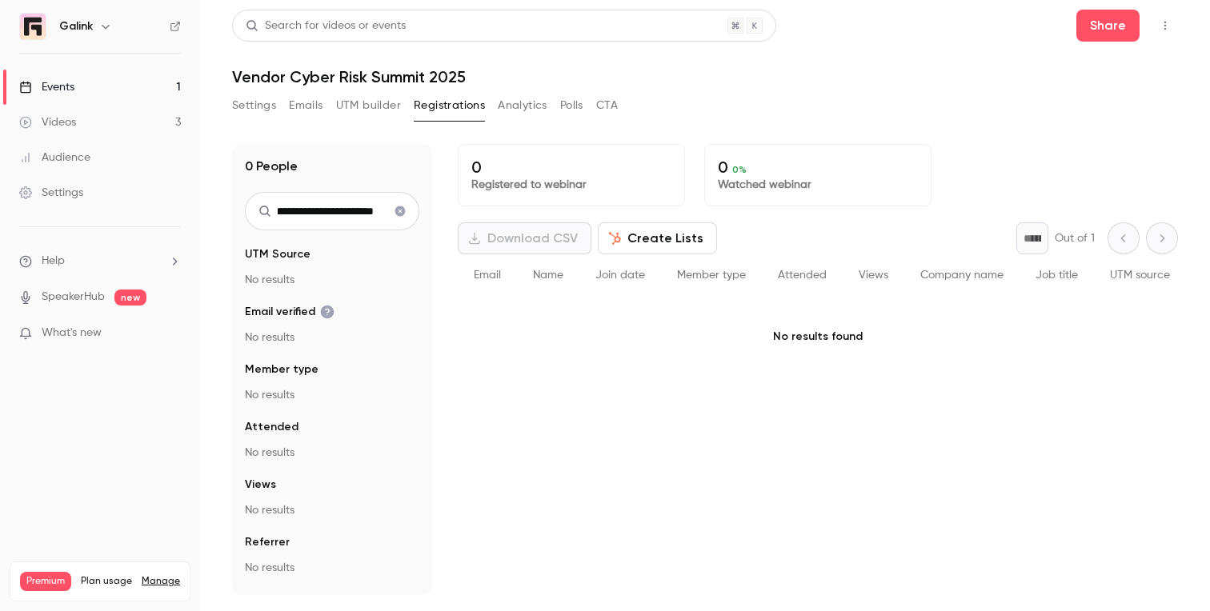
type input "**********"
click at [130, 84] on link "Events 1" at bounding box center [100, 87] width 200 height 35
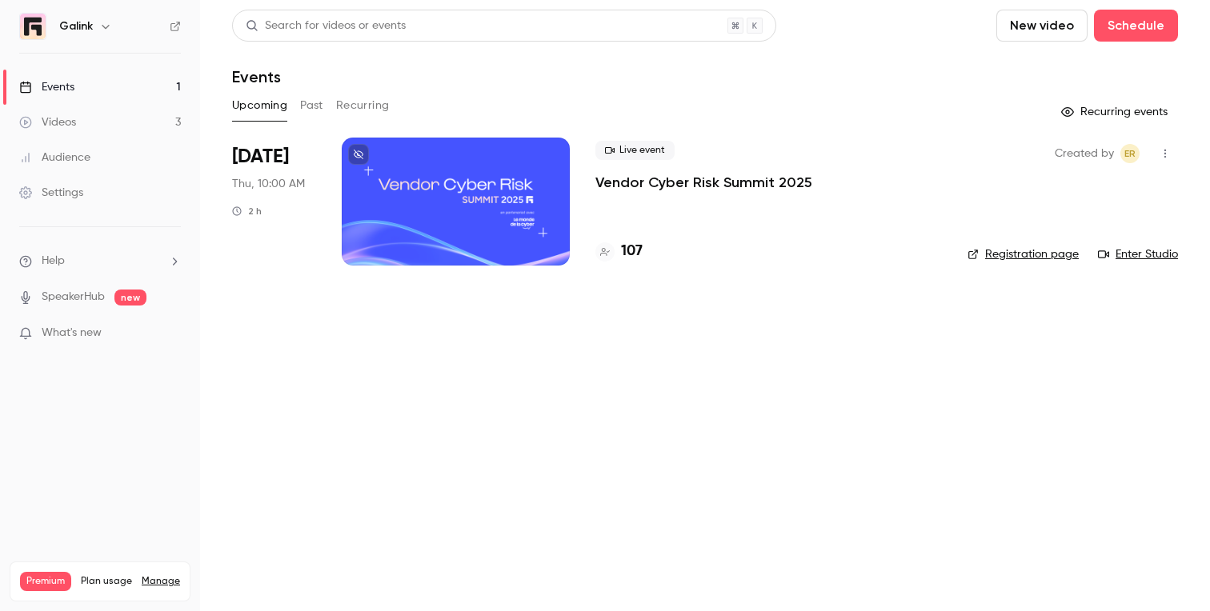
click at [642, 185] on p "Vendor Cyber Risk Summit 2025" at bounding box center [703, 182] width 217 height 19
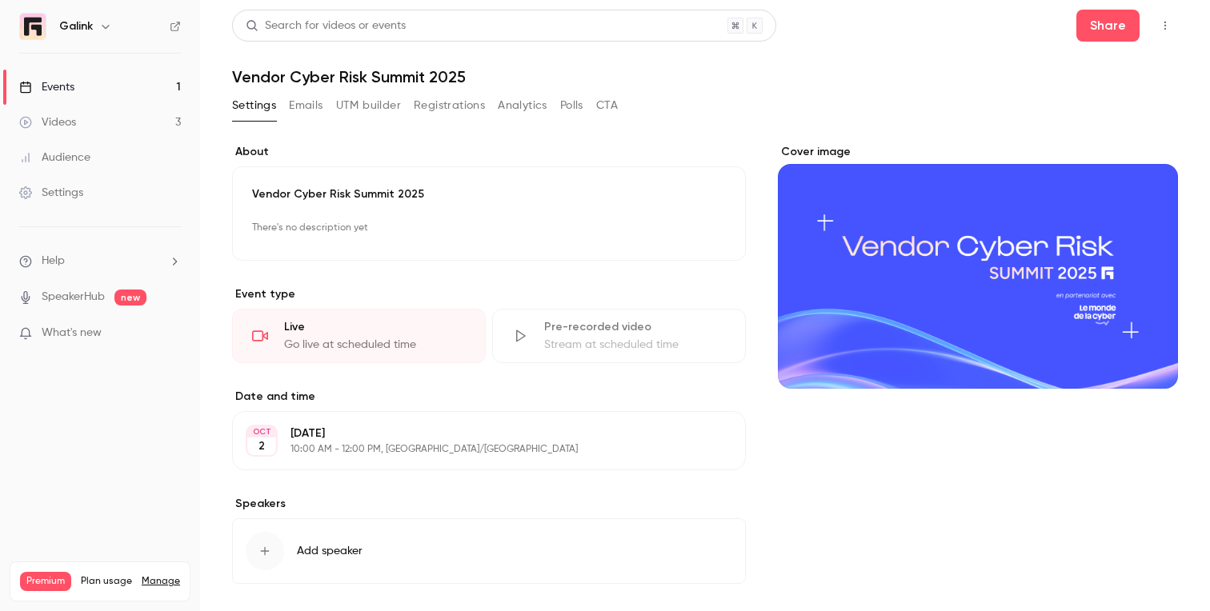
click at [455, 112] on button "Registrations" at bounding box center [449, 106] width 71 height 26
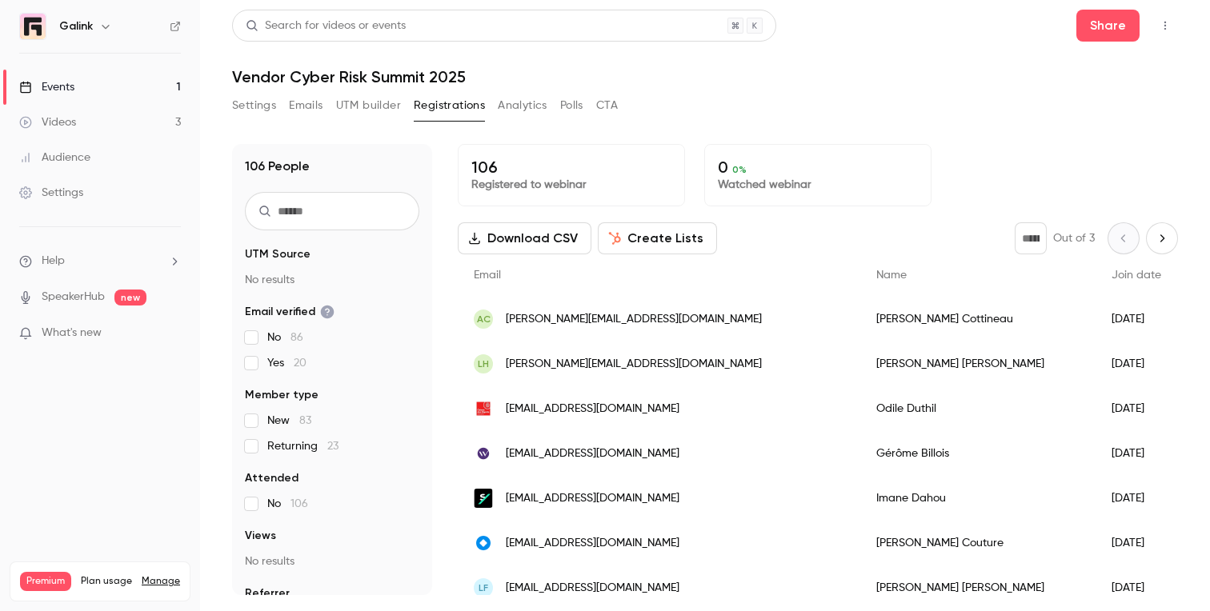
click at [526, 109] on button "Analytics" at bounding box center [523, 106] width 50 height 26
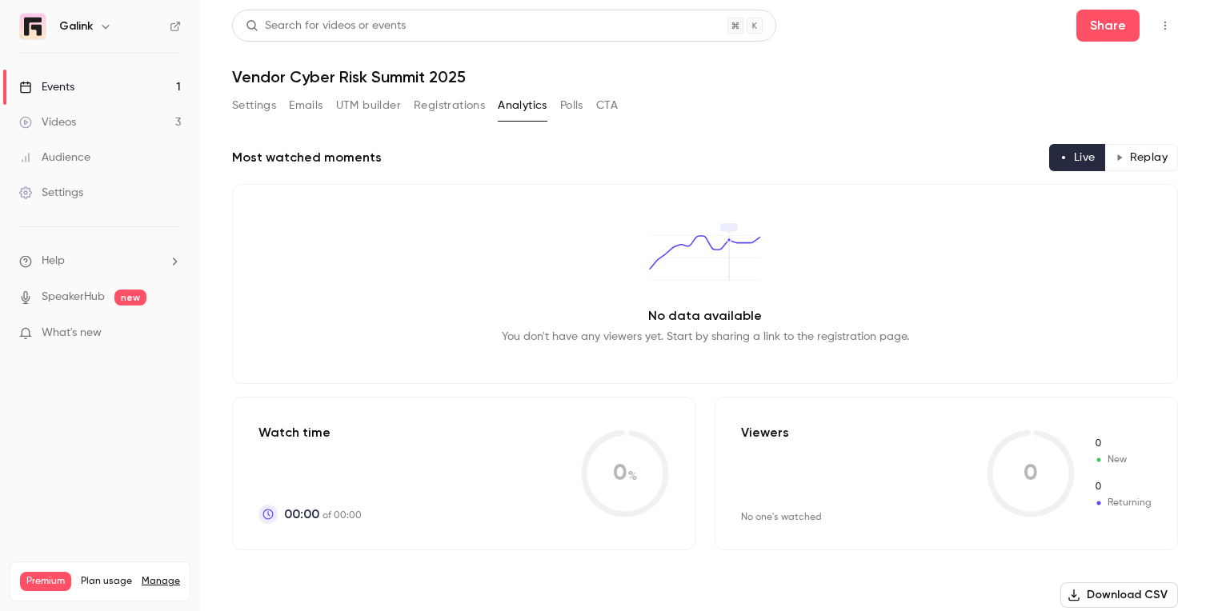
click at [242, 110] on button "Settings" at bounding box center [254, 106] width 44 height 26
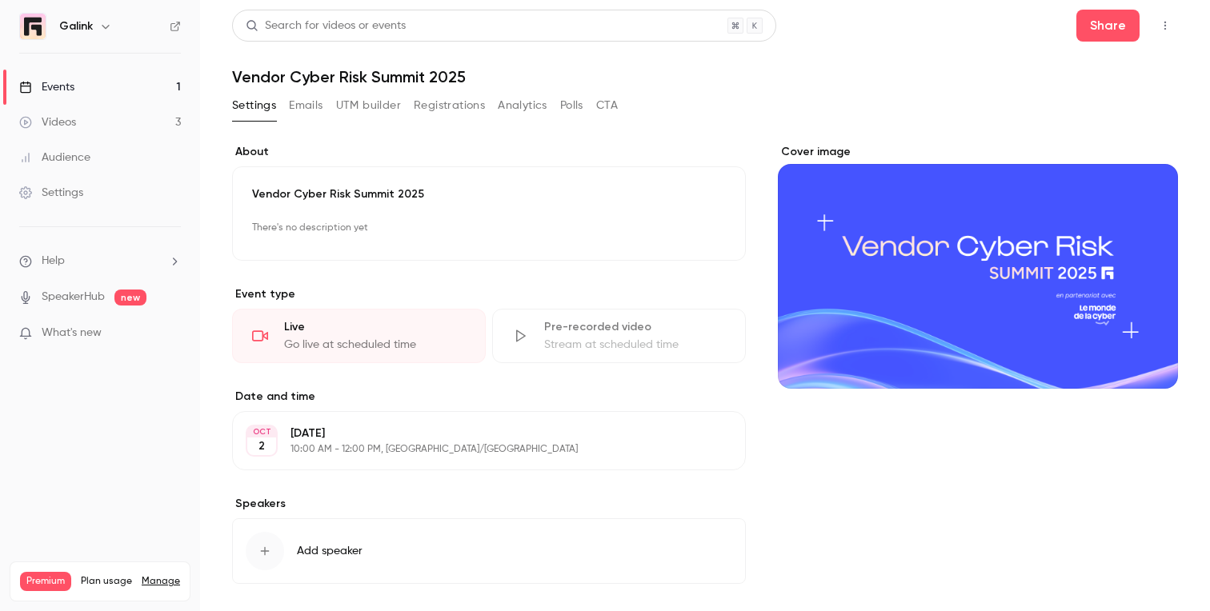
click at [104, 155] on link "Audience" at bounding box center [100, 157] width 200 height 35
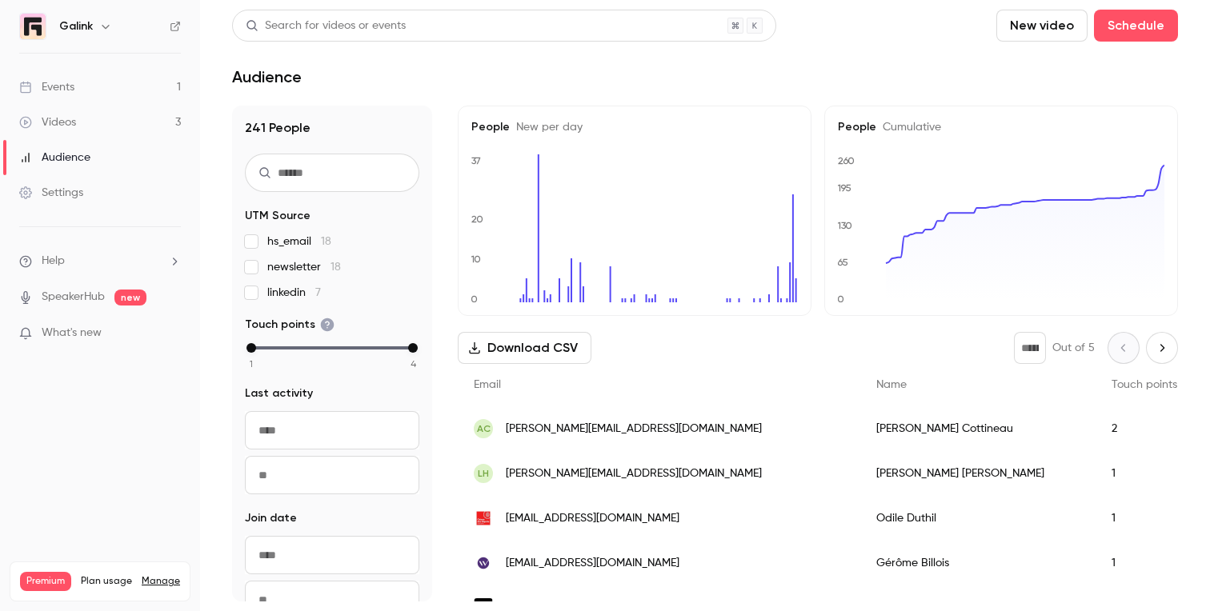
click at [134, 88] on link "Events 1" at bounding box center [100, 87] width 200 height 35
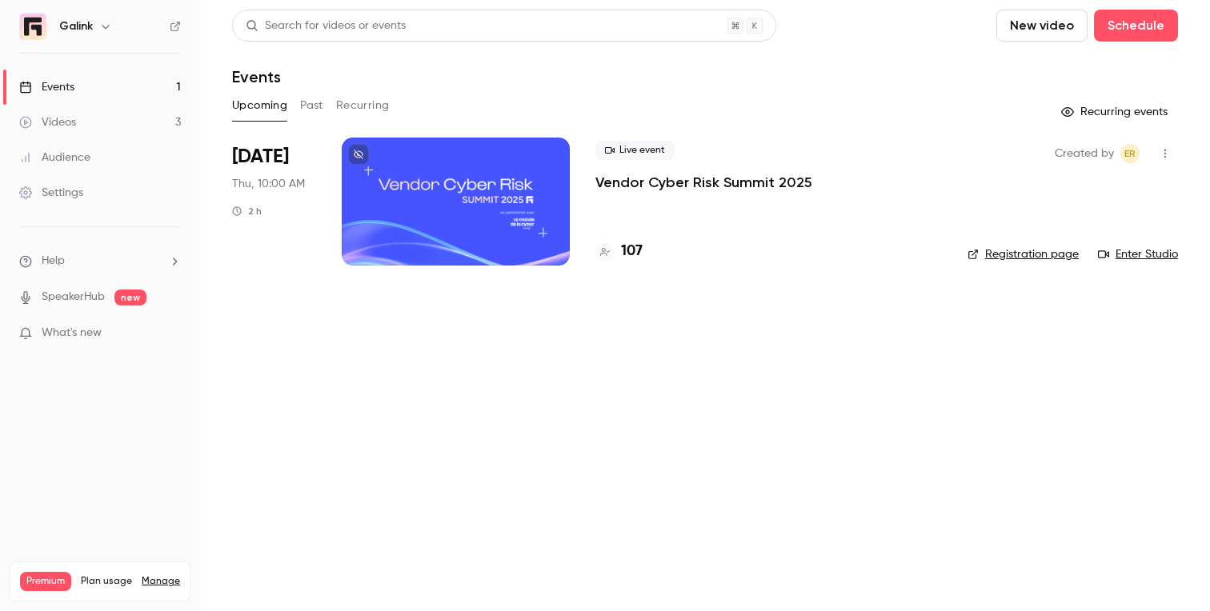
click at [612, 186] on p "Vendor Cyber Risk Summit 2025" at bounding box center [703, 182] width 217 height 19
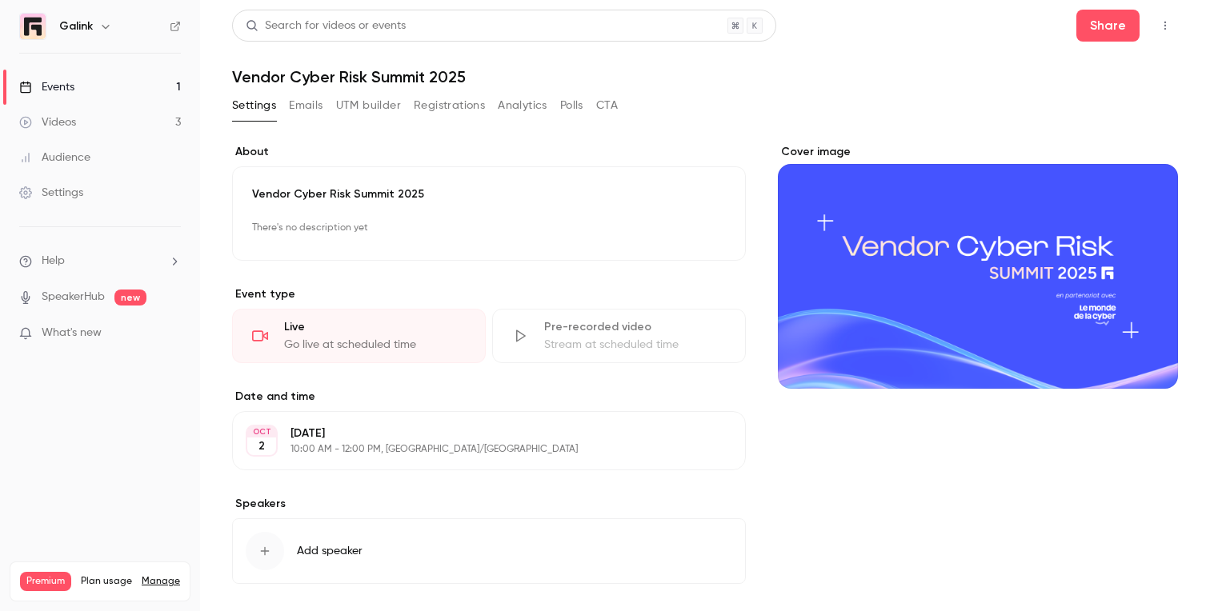
click at [148, 88] on link "Events 1" at bounding box center [100, 87] width 200 height 35
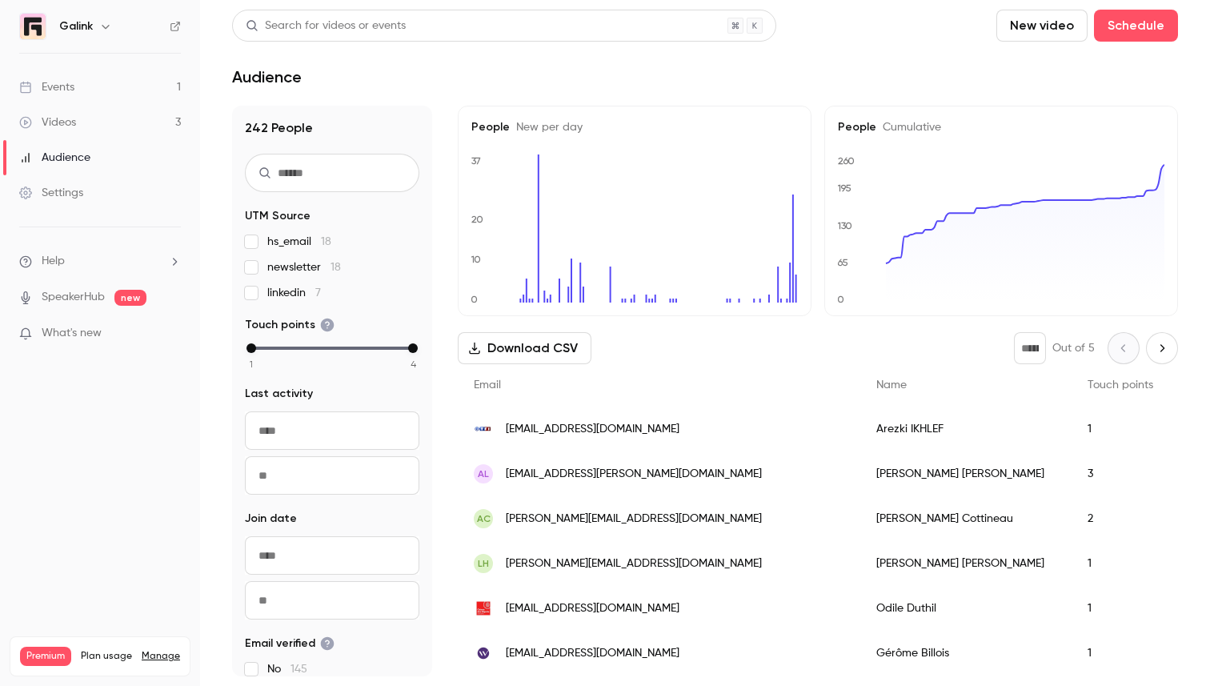
click at [110, 83] on link "Events 1" at bounding box center [100, 87] width 200 height 35
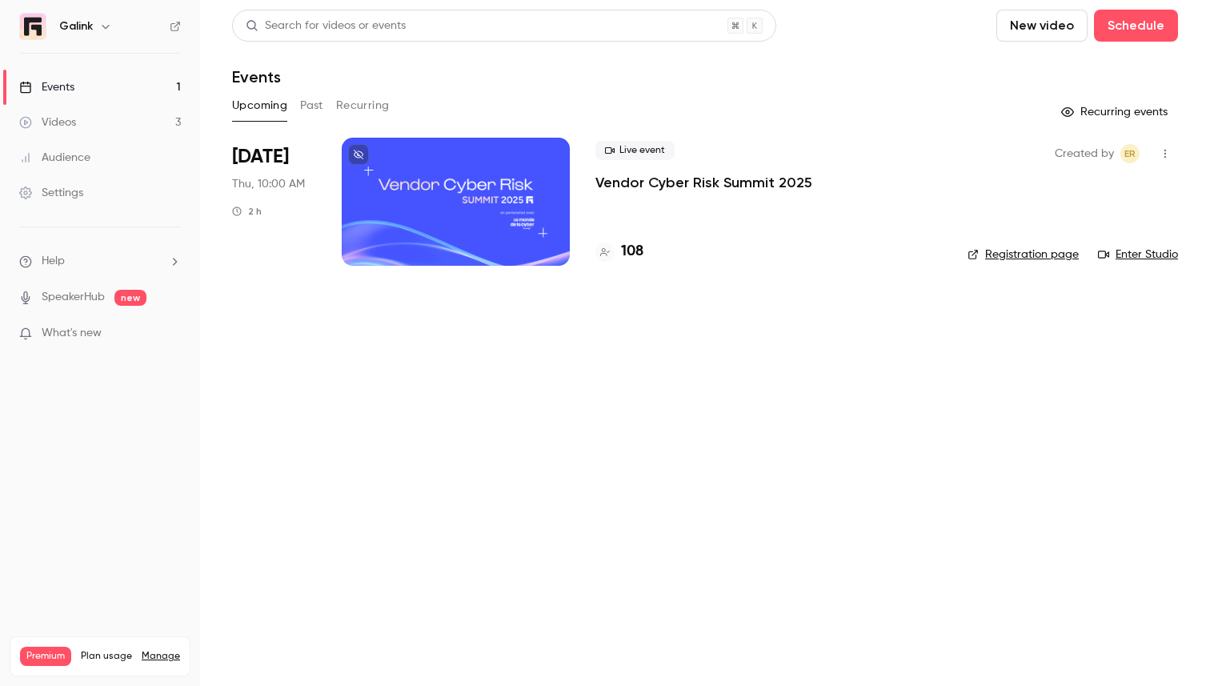
click at [611, 186] on p "Vendor Cyber Risk Summit 2025" at bounding box center [703, 182] width 217 height 19
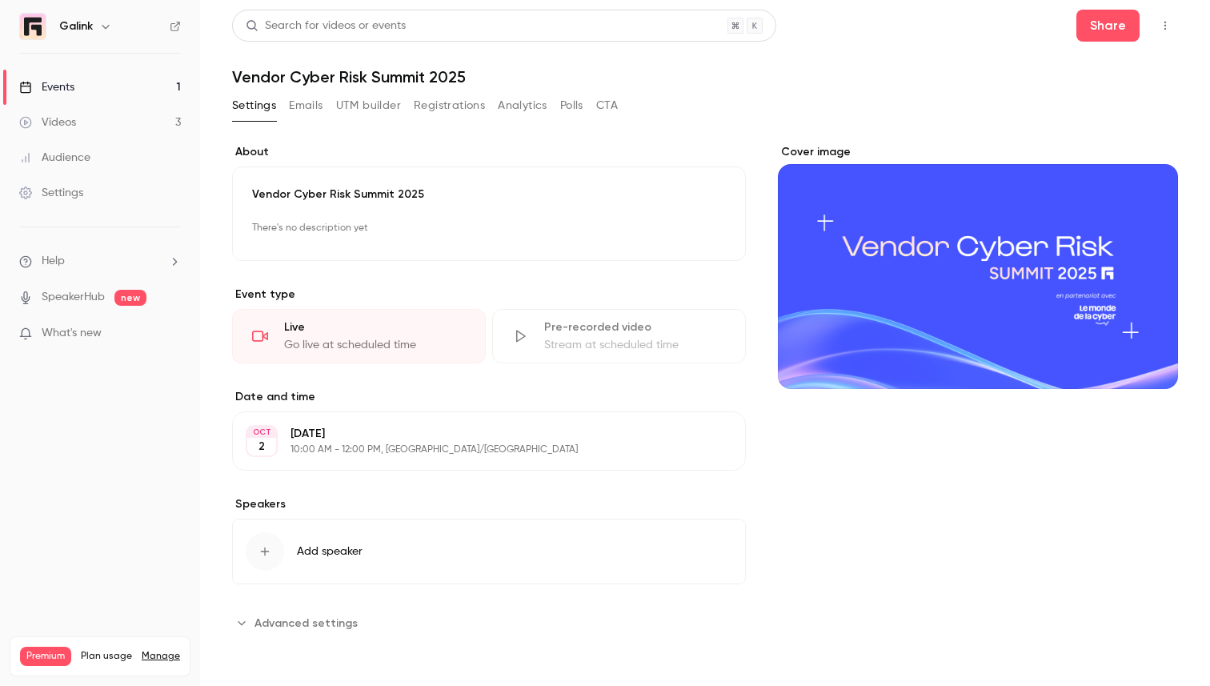
click at [419, 110] on button "Registrations" at bounding box center [449, 106] width 71 height 26
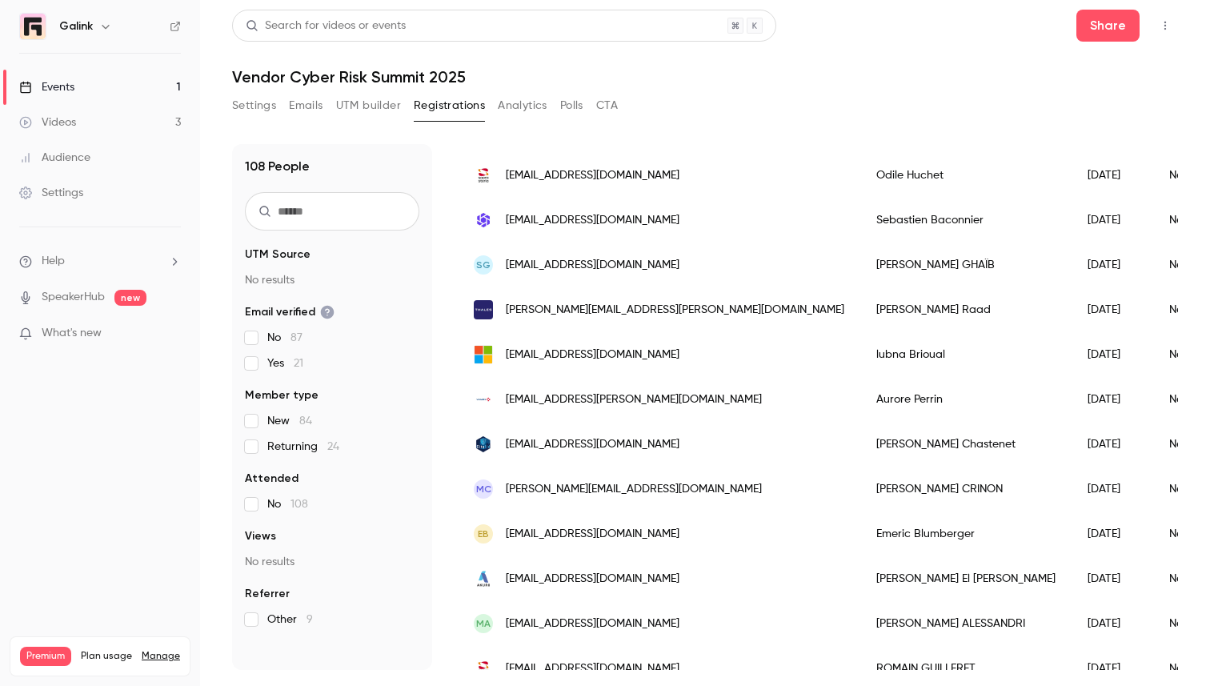
scroll to position [684, 0]
click at [148, 82] on link "Events 1" at bounding box center [100, 87] width 200 height 35
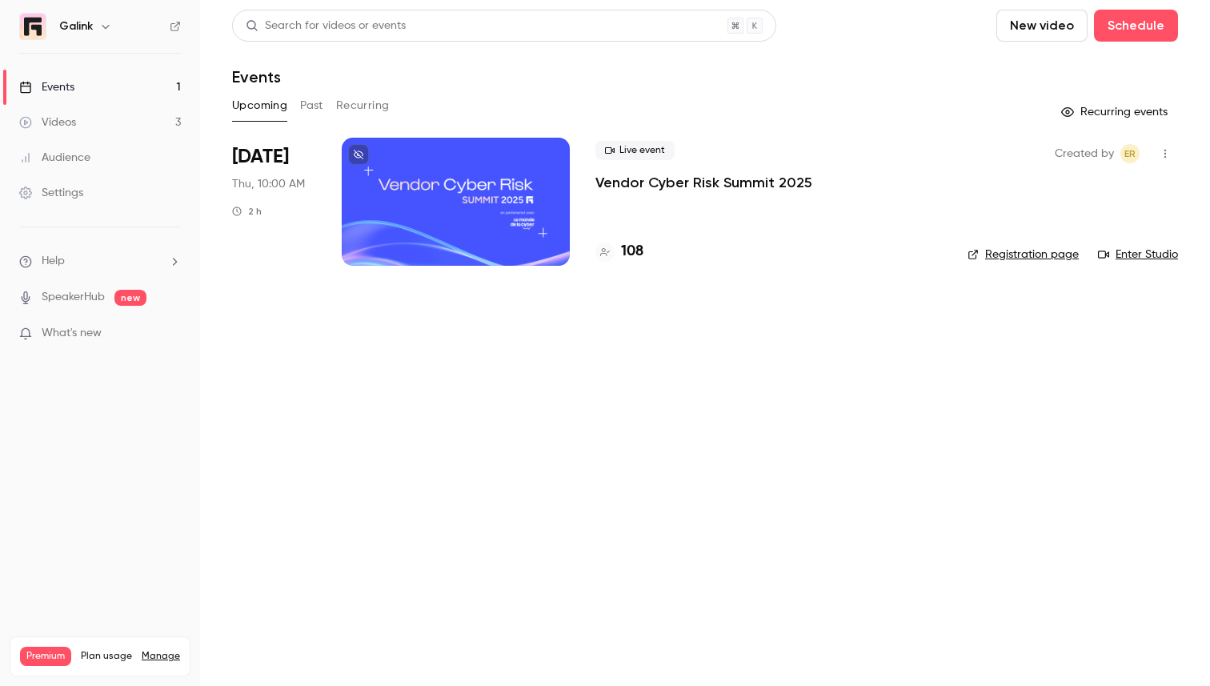
click at [51, 88] on div "Events" at bounding box center [46, 87] width 55 height 16
